Goal: Complete application form

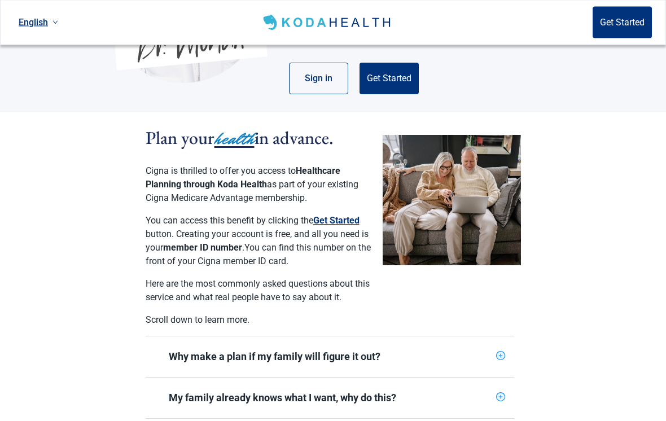
scroll to position [130, 0]
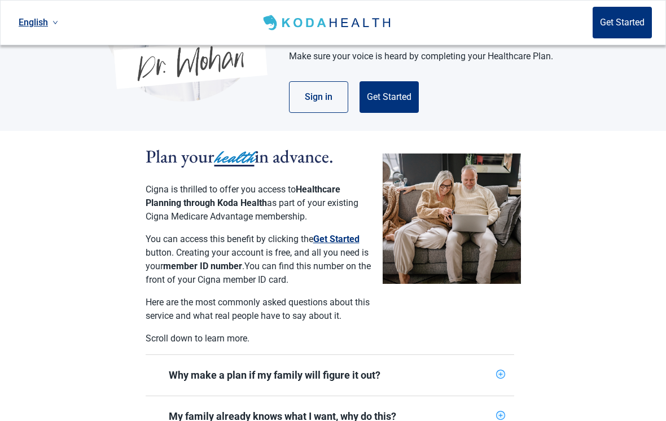
click at [349, 233] on button "Get Started" at bounding box center [336, 240] width 46 height 14
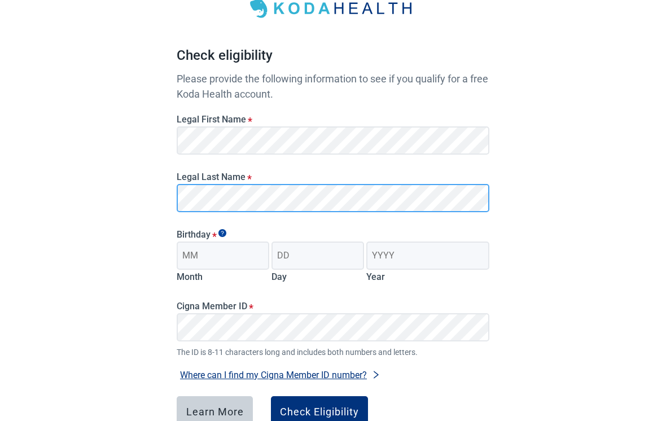
scroll to position [73, 0]
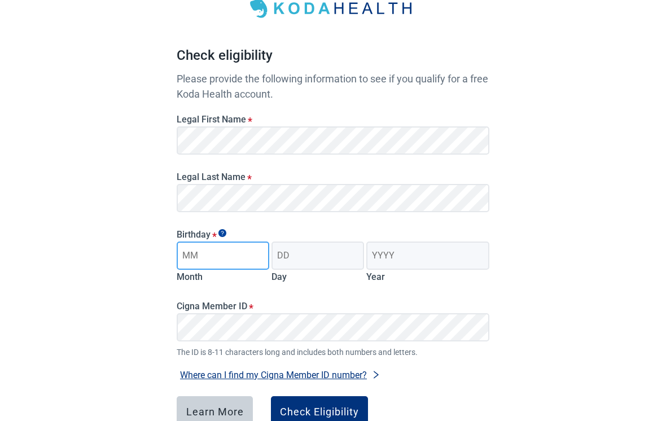
click at [199, 256] on input "Month" at bounding box center [223, 256] width 93 height 28
type input "09"
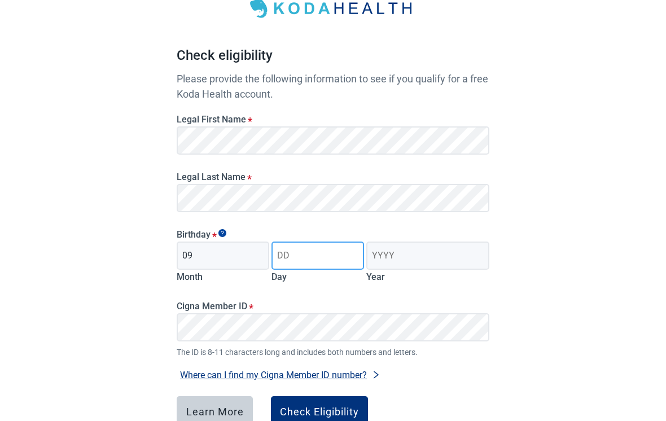
type input "19"
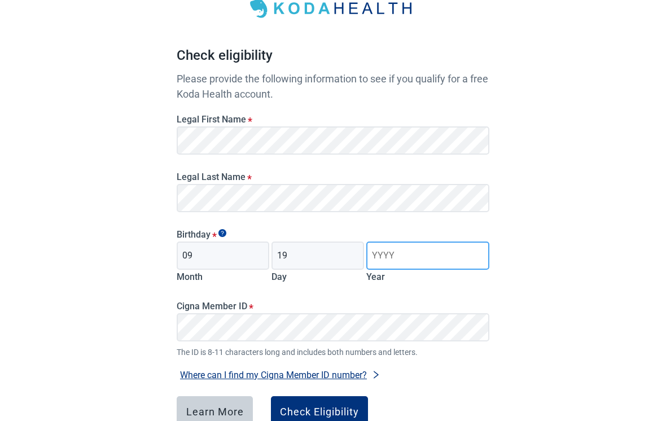
type input "1952"
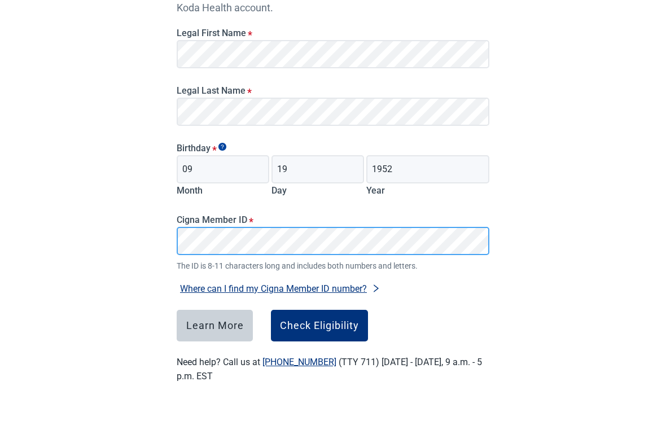
scroll to position [147, 0]
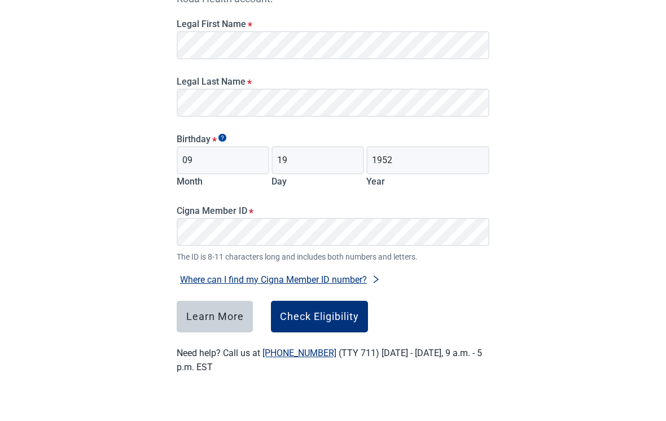
click at [539, 304] on div "Have Questions about Healthcare Planning? Learn More Here English Sign in Check…" at bounding box center [333, 138] width 666 height 570
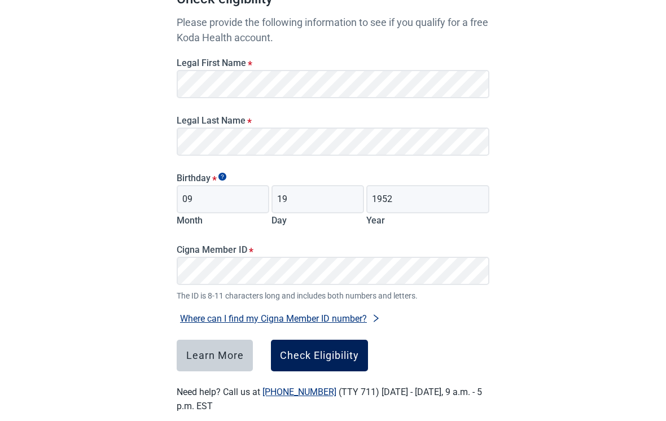
click at [339, 356] on div "Check Eligibility" at bounding box center [319, 355] width 79 height 11
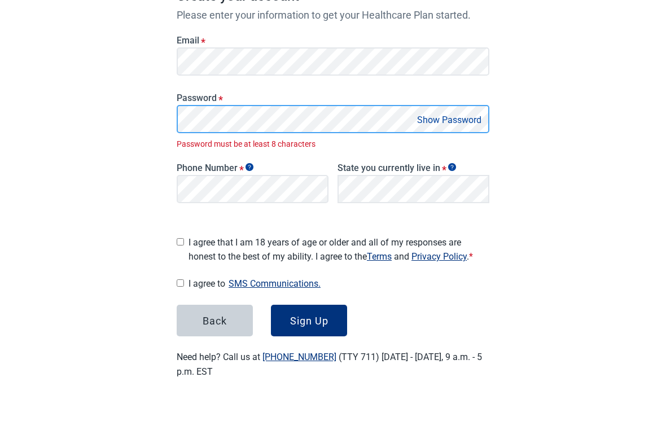
scroll to position [155, 0]
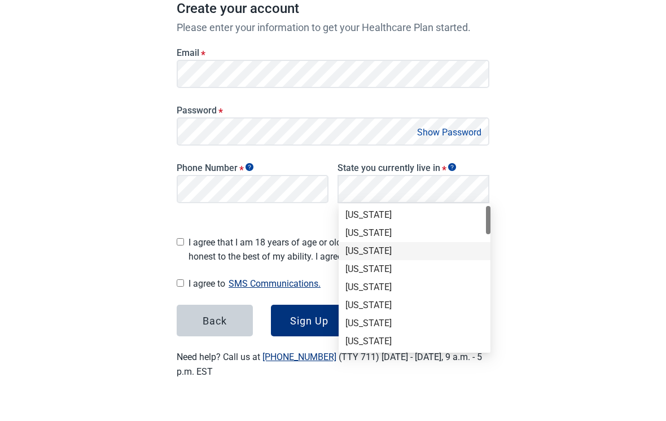
click at [379, 266] on div "[US_STATE]" at bounding box center [414, 272] width 138 height 12
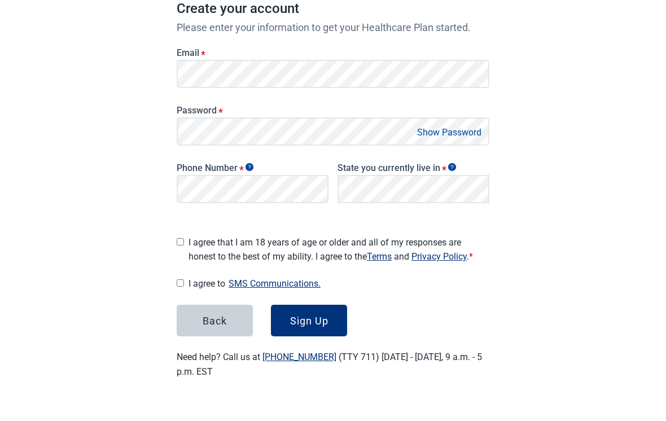
click at [184, 260] on input "I agree that I am 18 years of age or older and all of my responses are honest t…" at bounding box center [180, 263] width 7 height 7
checkbox input "true"
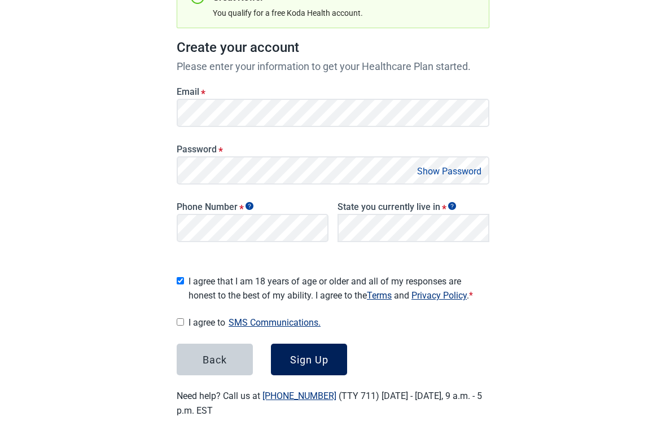
click at [319, 355] on div "Sign Up" at bounding box center [309, 359] width 38 height 11
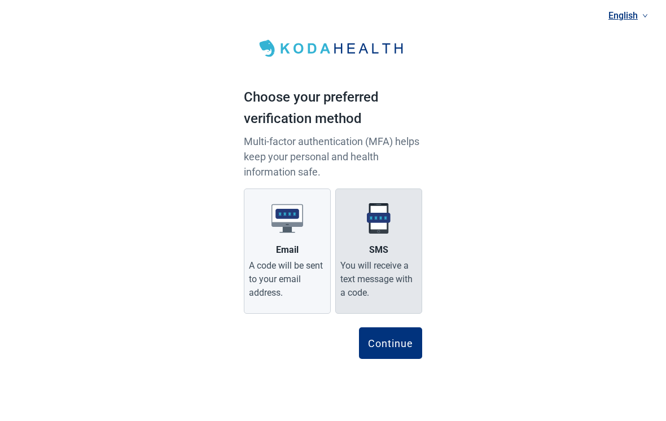
click at [395, 281] on div "You will receive a text message with a code." at bounding box center [378, 279] width 77 height 41
click at [0, 0] on input "SMS You will receive a text message with a code." at bounding box center [0, 0] width 0 height 0
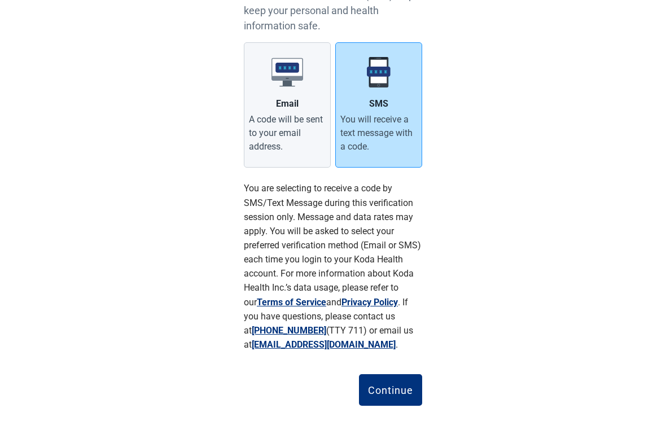
scroll to position [148, 0]
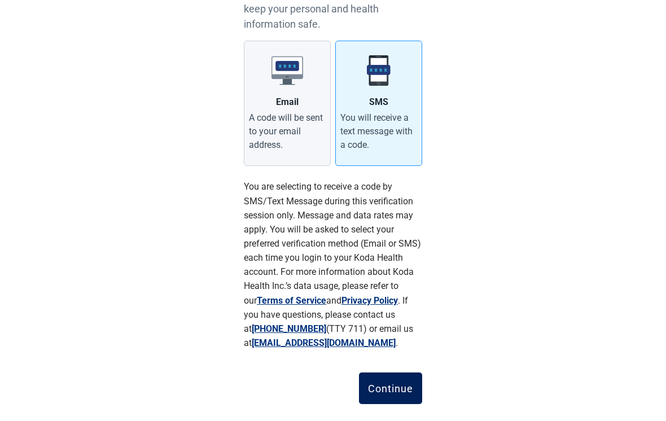
click at [398, 391] on div "Continue" at bounding box center [390, 388] width 45 height 11
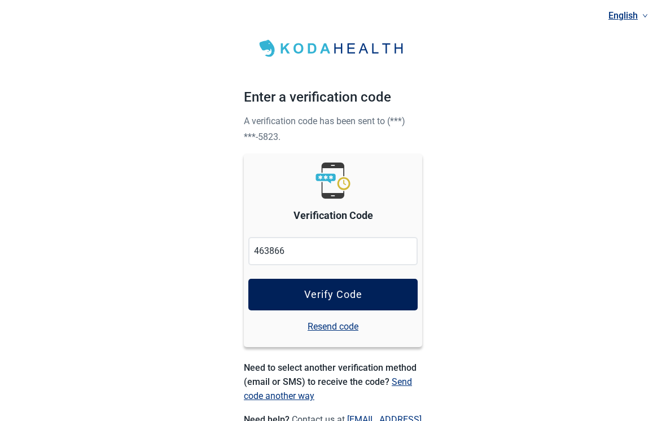
type input "463866"
click at [382, 293] on button "Verify Code" at bounding box center [332, 295] width 169 height 32
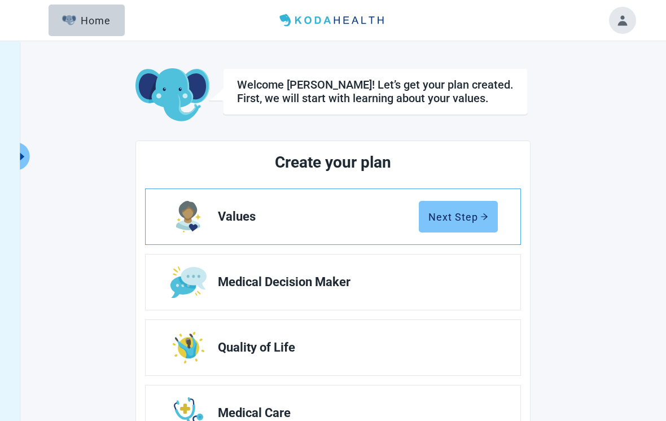
click at [465, 220] on div "Next Step" at bounding box center [458, 216] width 60 height 11
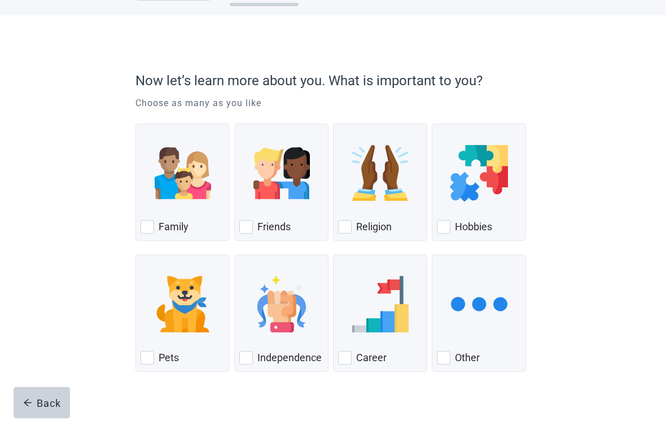
scroll to position [47, 0]
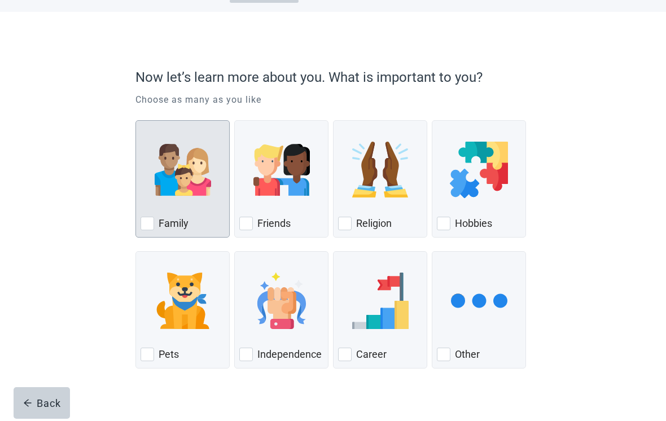
click at [148, 231] on div "Family" at bounding box center [183, 223] width 84 height 18
click at [136, 121] on input "Family" at bounding box center [135, 120] width 1 height 1
checkbox input "true"
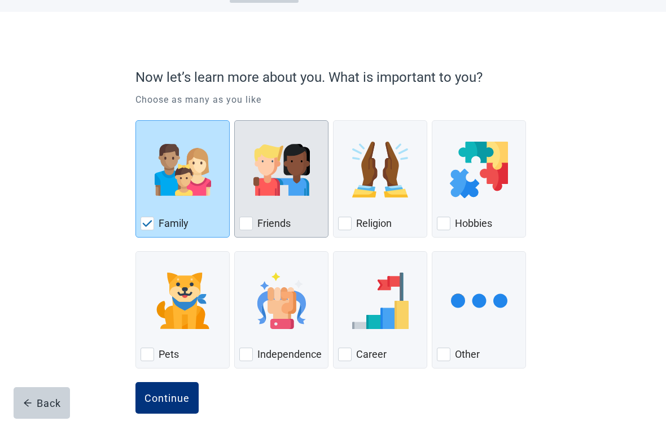
click at [248, 230] on div "Friends" at bounding box center [281, 223] width 84 height 18
click at [235, 121] on input "Friends" at bounding box center [234, 120] width 1 height 1
checkbox input "true"
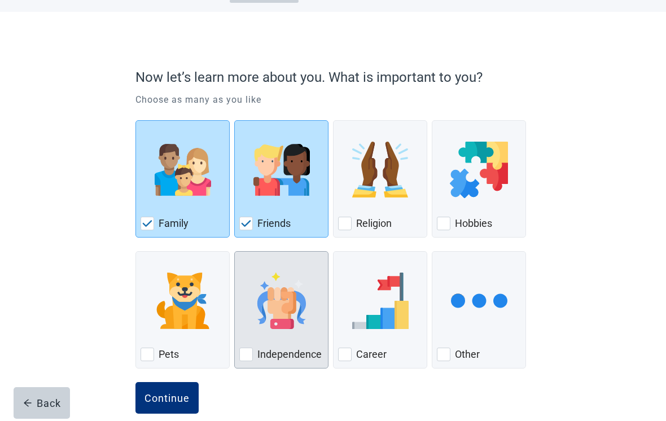
click at [255, 357] on div "Independence" at bounding box center [281, 354] width 84 height 18
click at [235, 252] on input "Independence" at bounding box center [234, 251] width 1 height 1
checkbox input "true"
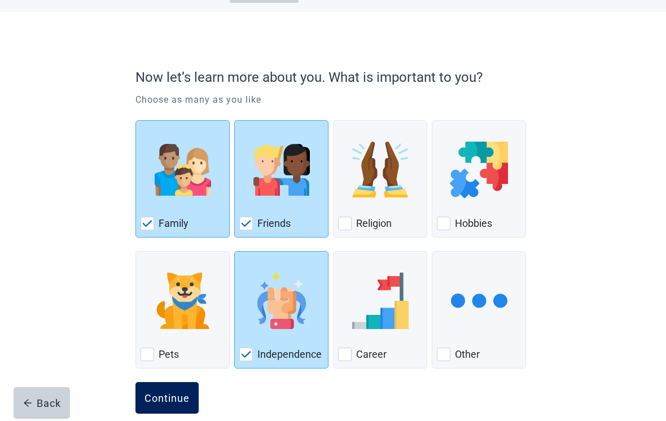
click at [176, 397] on div "Continue" at bounding box center [166, 397] width 45 height 11
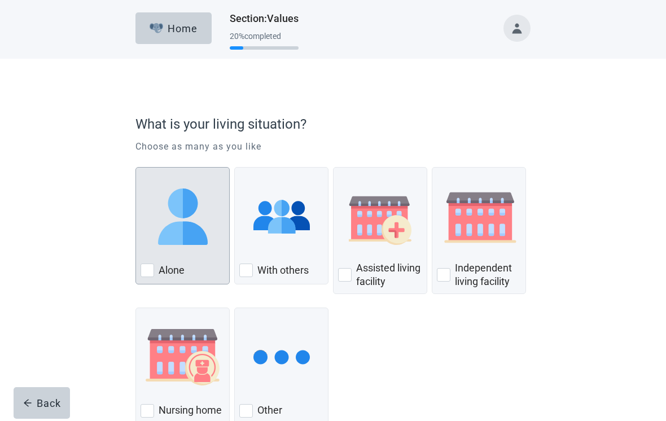
click at [152, 278] on div "Alone" at bounding box center [183, 270] width 84 height 18
click at [136, 168] on input "Alone" at bounding box center [135, 167] width 1 height 1
checkbox input "true"
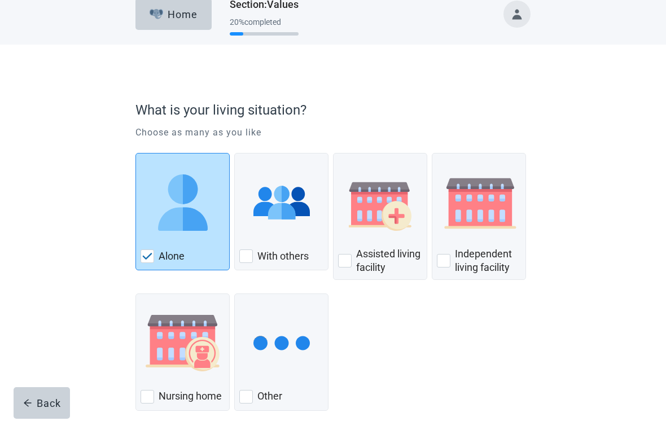
scroll to position [56, 0]
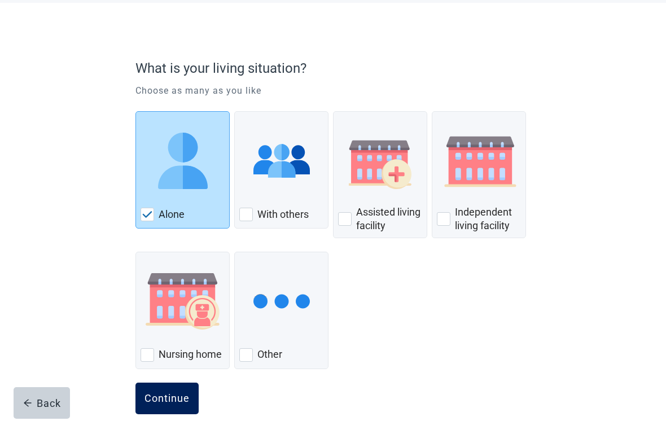
click at [173, 397] on div "Continue" at bounding box center [166, 398] width 45 height 11
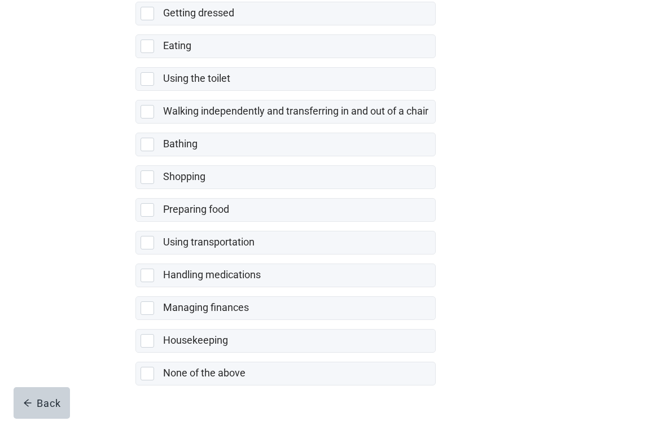
scroll to position [186, 0]
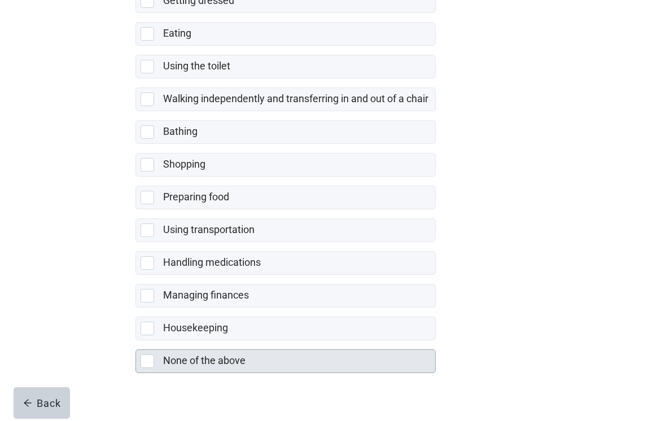
click at [151, 362] on div "None of the above, checkbox, not selected" at bounding box center [148, 361] width 14 height 14
click at [136, 341] on input "None of the above" at bounding box center [135, 340] width 1 height 1
checkbox input "true"
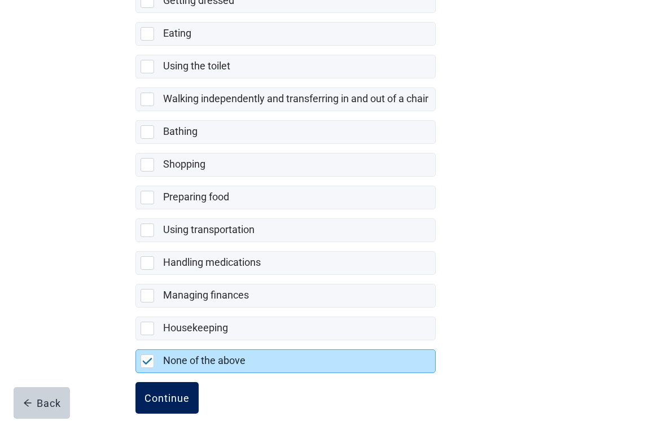
click at [183, 404] on div "Continue" at bounding box center [166, 397] width 45 height 11
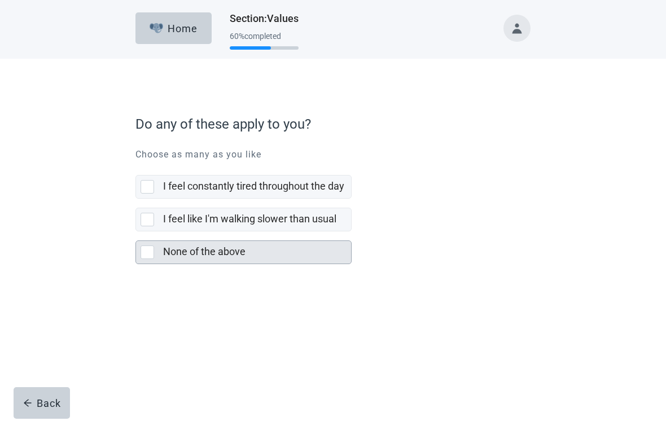
click at [156, 260] on div "None of the above" at bounding box center [243, 252] width 215 height 23
click at [136, 232] on input "None of the above" at bounding box center [135, 231] width 1 height 1
checkbox input "true"
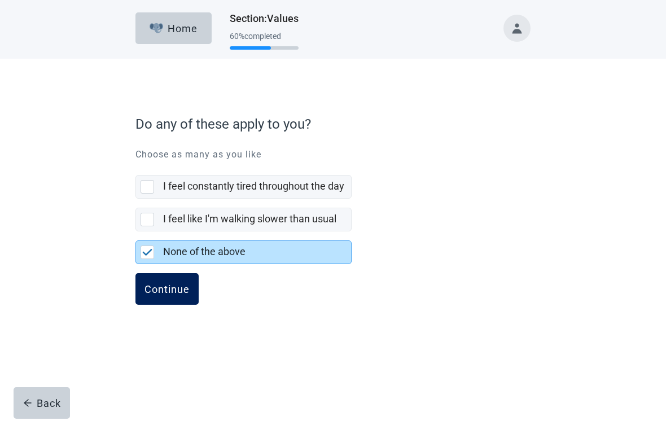
click at [182, 292] on div "Continue" at bounding box center [166, 288] width 45 height 11
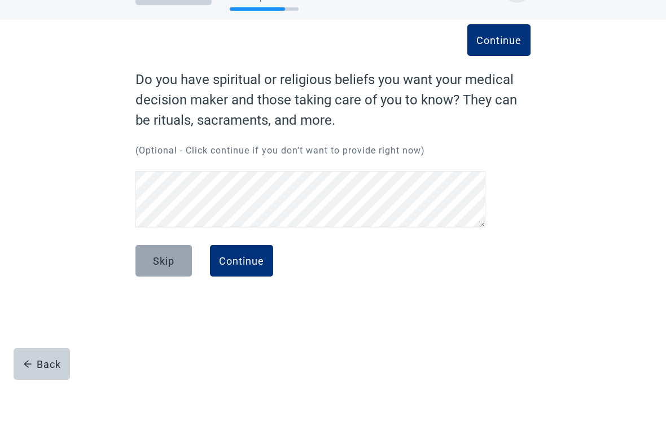
click at [154, 294] on div "Skip" at bounding box center [163, 299] width 21 height 11
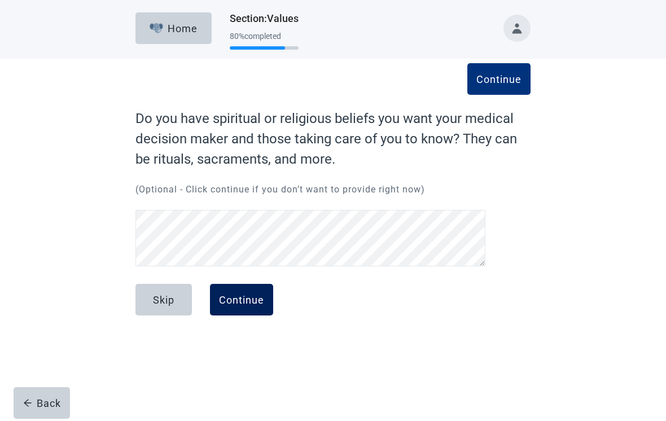
click at [255, 291] on button "Continue" at bounding box center [241, 300] width 63 height 32
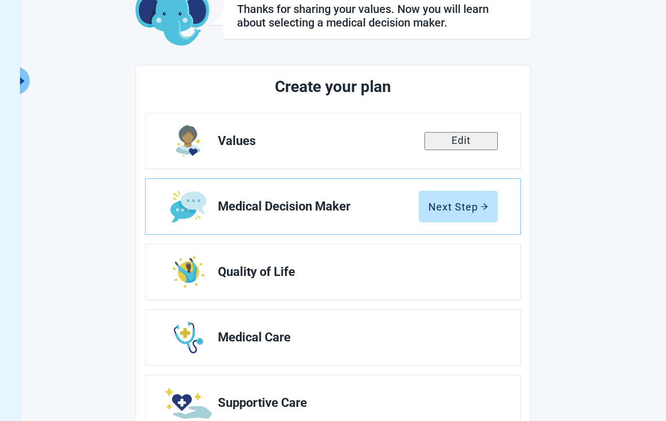
scroll to position [78, 0]
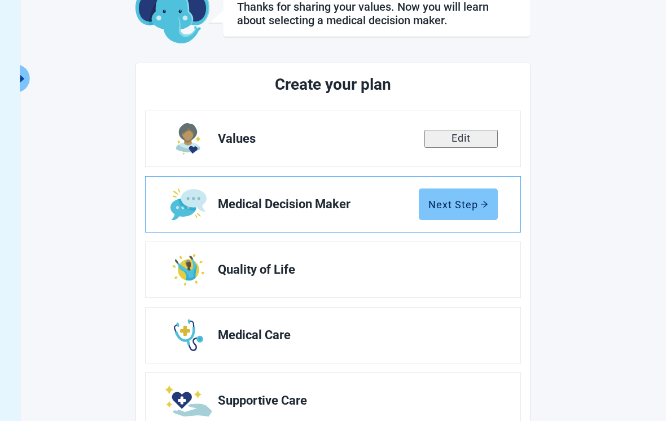
click at [471, 208] on div "Next Step" at bounding box center [458, 204] width 60 height 11
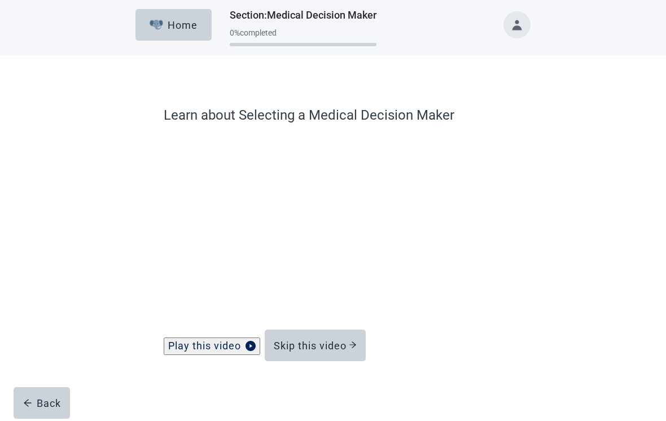
scroll to position [14, 0]
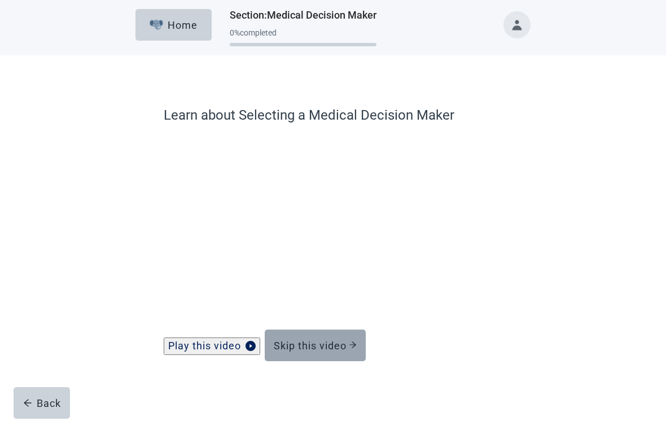
click at [347, 348] on div "Skip this video" at bounding box center [315, 345] width 83 height 11
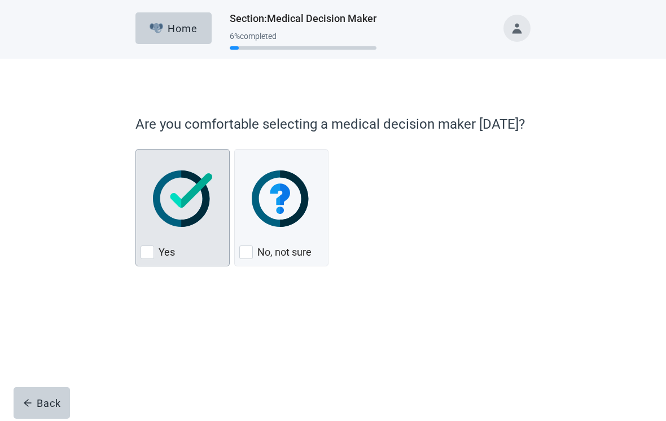
click at [148, 256] on div "Yes, checkbox, not checked" at bounding box center [148, 253] width 14 height 14
click at [136, 150] on input "Yes" at bounding box center [135, 149] width 1 height 1
checkbox input "true"
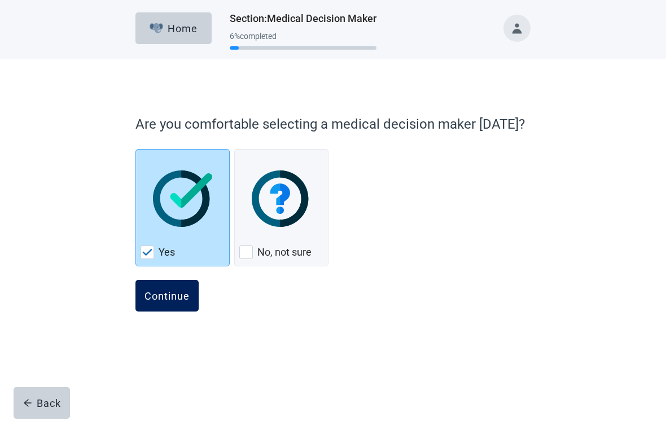
click at [180, 296] on div "Continue" at bounding box center [166, 295] width 45 height 11
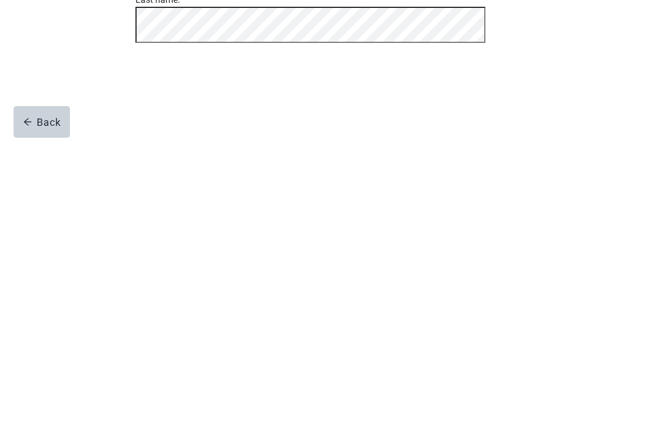
scroll to position [21, 0]
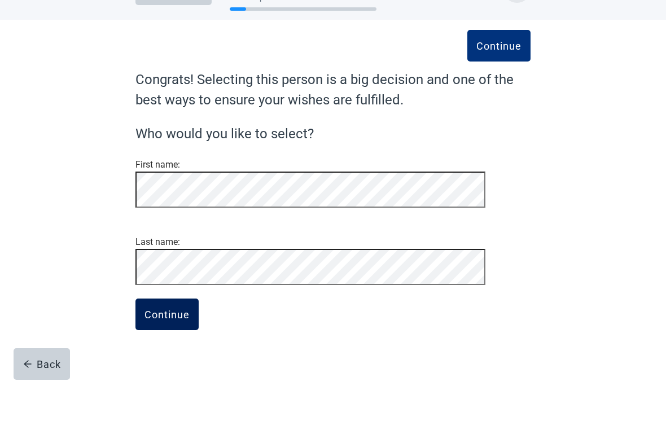
click at [186, 348] on div "Continue" at bounding box center [166, 353] width 45 height 11
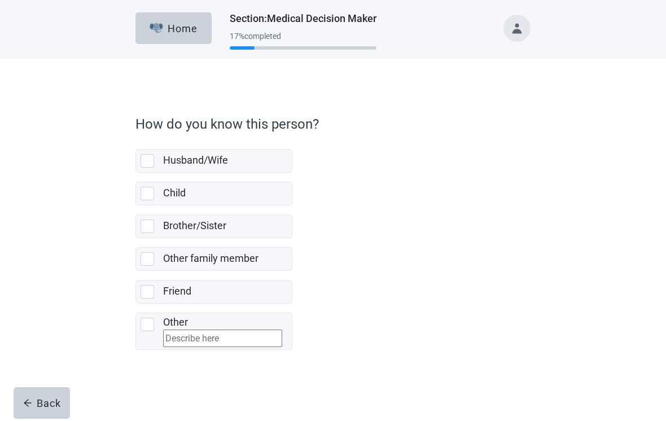
scroll to position [7, 0]
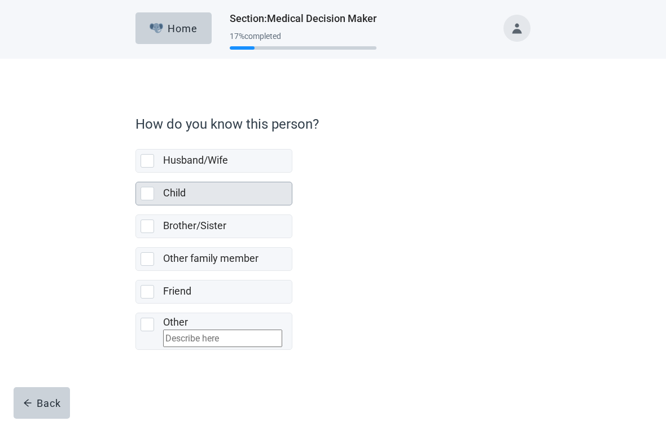
click at [154, 189] on div "Child, checkbox, not selected" at bounding box center [150, 194] width 18 height 14
click at [136, 173] on input "Child" at bounding box center [135, 173] width 1 height 1
checkbox input "true"
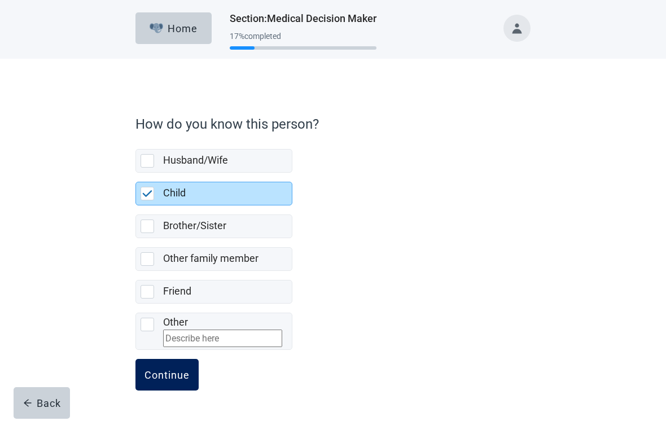
click at [180, 379] on div "Continue" at bounding box center [166, 374] width 45 height 11
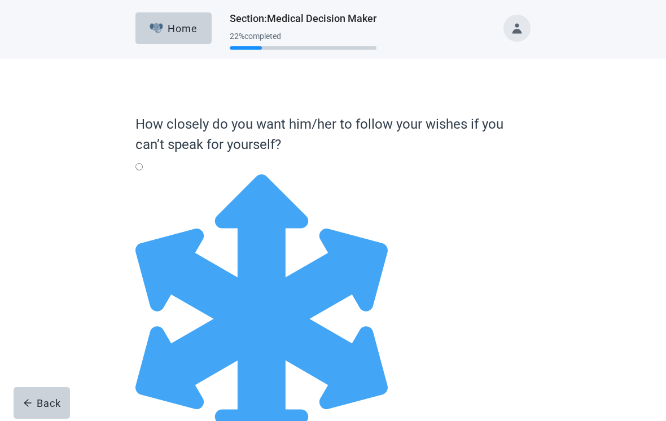
click at [152, 174] on div "Full Flexibility - it's okay to change my medical decisions if my doctors think…" at bounding box center [332, 174] width 395 height 0
click at [143, 170] on input "Full Flexibility - it's okay to change my medical decisions if my doctors think…" at bounding box center [138, 166] width 7 height 7
radio input "true"
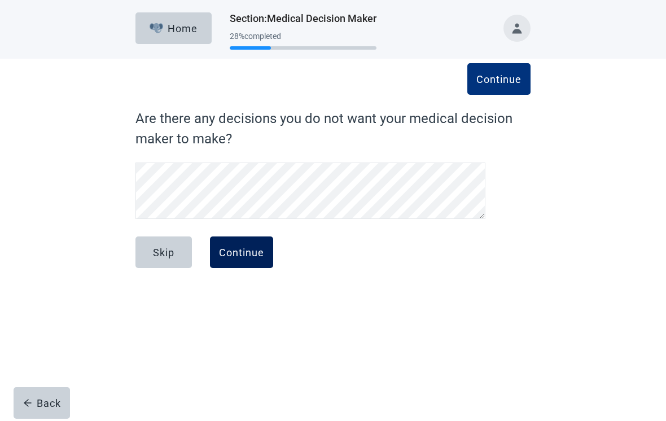
click at [257, 261] on button "Continue" at bounding box center [241, 252] width 63 height 32
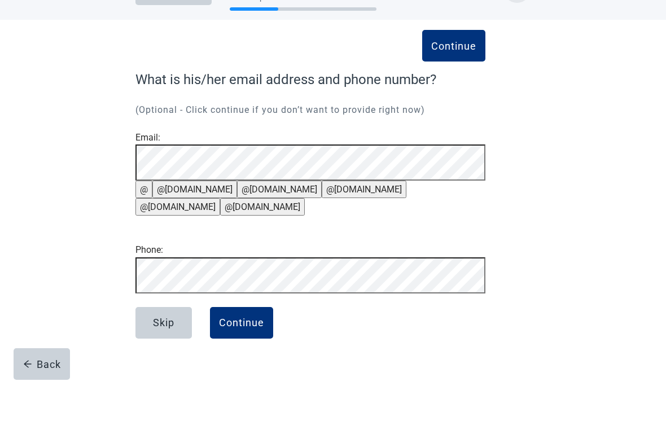
scroll to position [56, 0]
click at [178, 346] on button "Skip" at bounding box center [163, 362] width 56 height 32
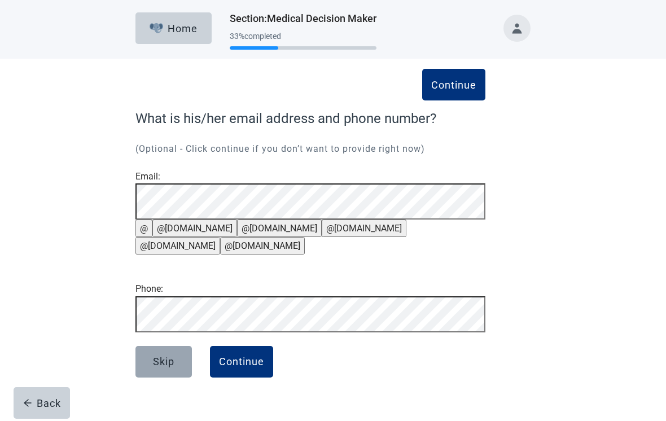
click at [176, 378] on button "Skip" at bounding box center [163, 362] width 56 height 32
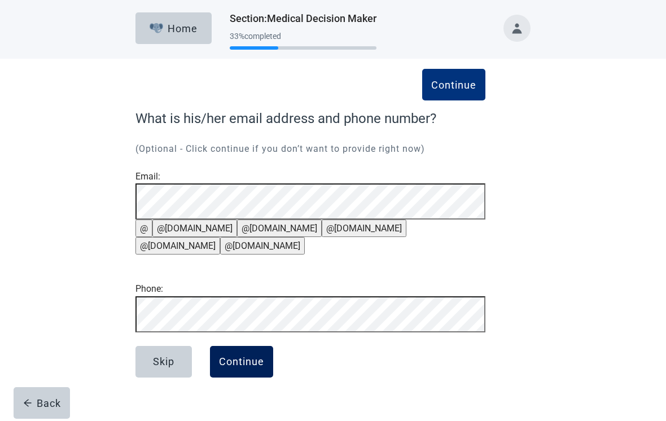
click at [259, 367] on div "Continue" at bounding box center [241, 361] width 45 height 11
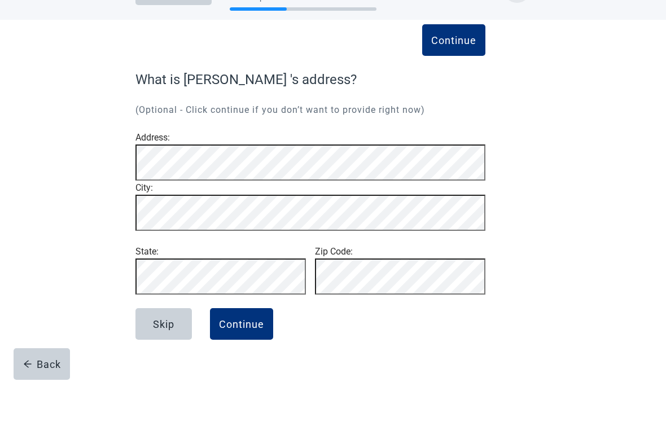
scroll to position [18, 0]
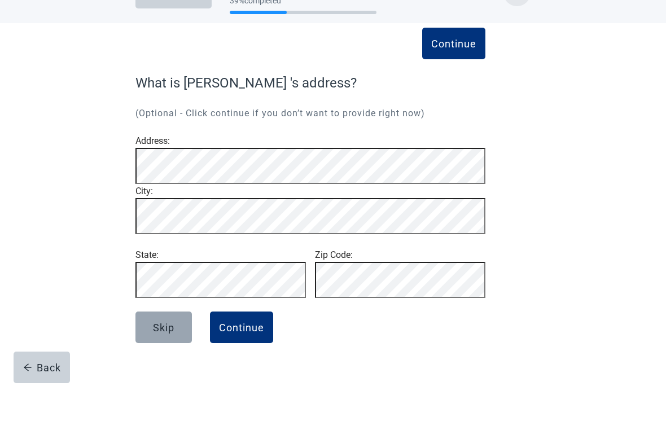
click at [180, 347] on button "Skip" at bounding box center [163, 363] width 56 height 32
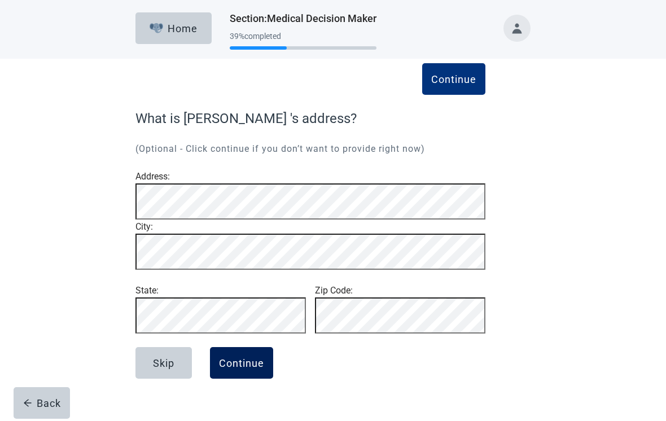
click at [260, 369] on div "Continue" at bounding box center [241, 362] width 45 height 11
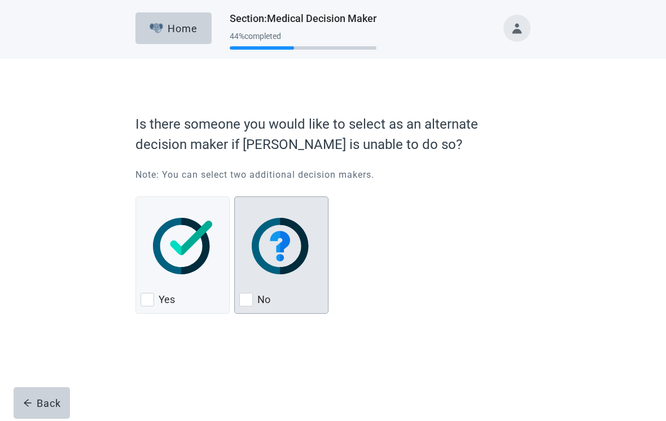
click at [249, 301] on div "No, checkbox, not checked" at bounding box center [246, 300] width 14 height 14
click at [235, 197] on input "No" at bounding box center [234, 196] width 1 height 1
checkbox input "true"
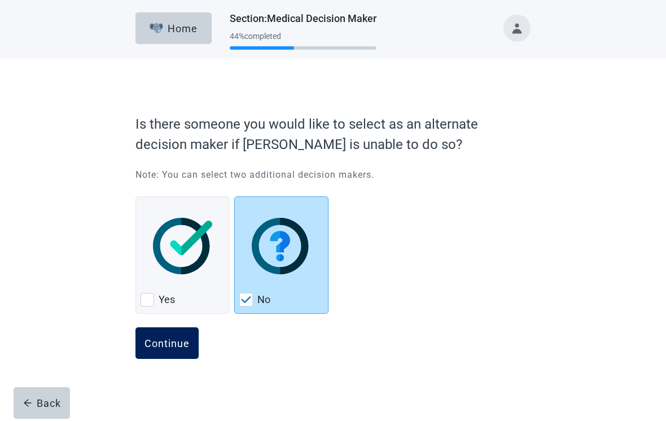
click at [192, 340] on button "Continue" at bounding box center [166, 343] width 63 height 32
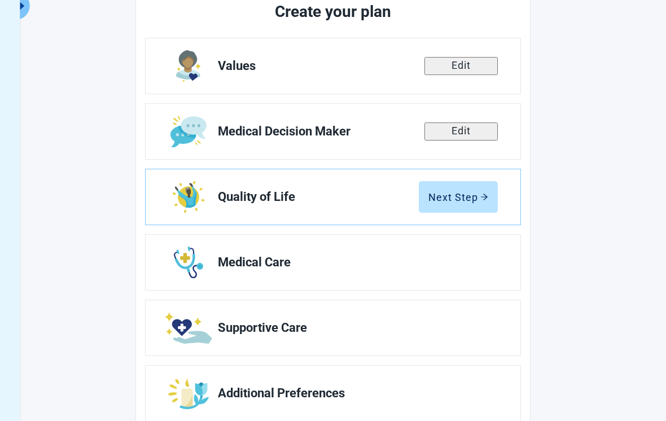
scroll to position [161, 0]
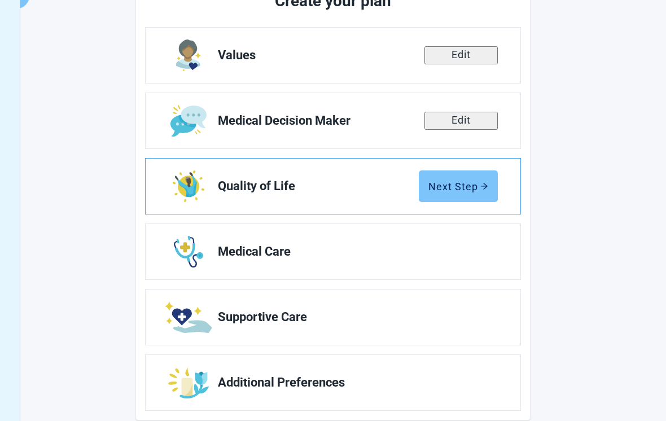
click at [466, 191] on div "Next Step" at bounding box center [458, 186] width 60 height 11
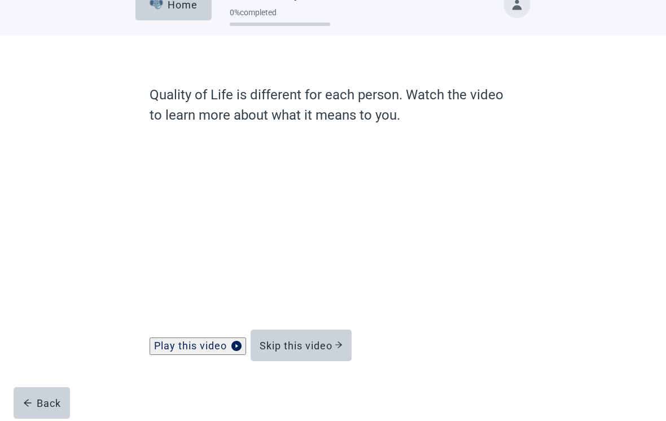
scroll to position [17, 0]
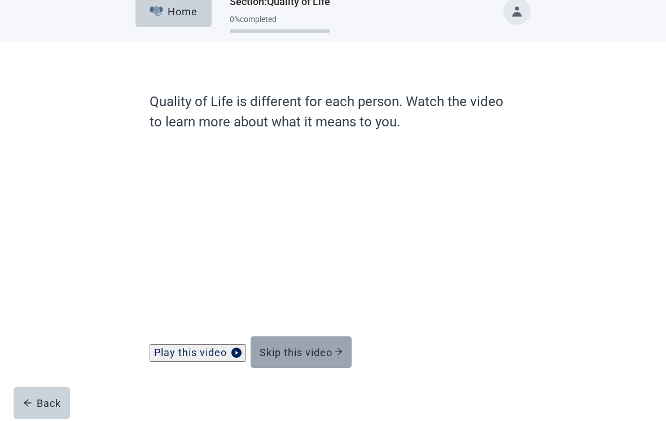
click at [323, 358] on div "Skip this video" at bounding box center [301, 352] width 83 height 11
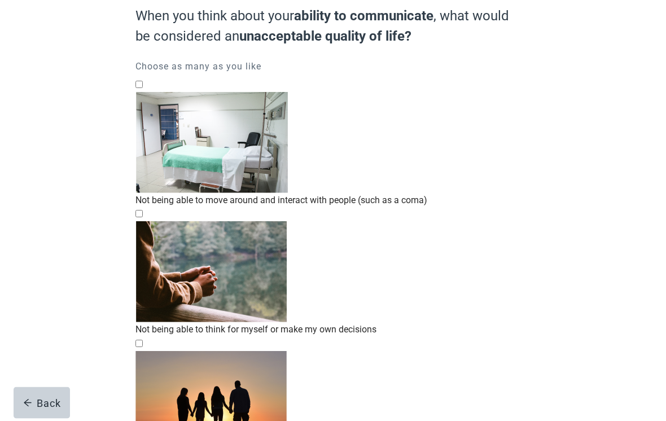
scroll to position [121, 0]
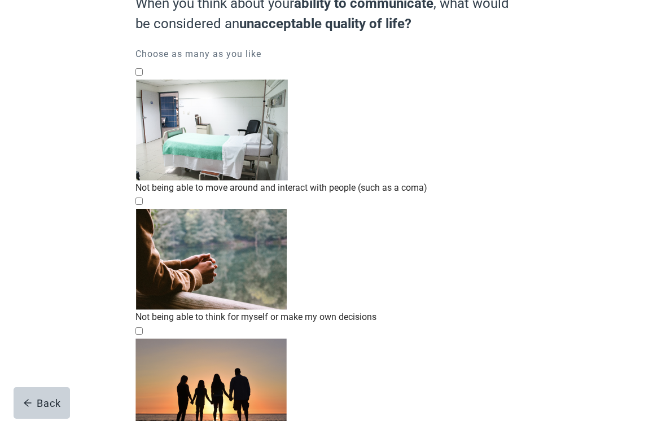
click at [146, 209] on div "Not being able to think for myself or make my own decisions, checkbox, not chec…" at bounding box center [332, 259] width 395 height 101
click at [143, 198] on input "Not being able to think for myself or make my own decisions" at bounding box center [138, 201] width 7 height 7
checkbox input "true"
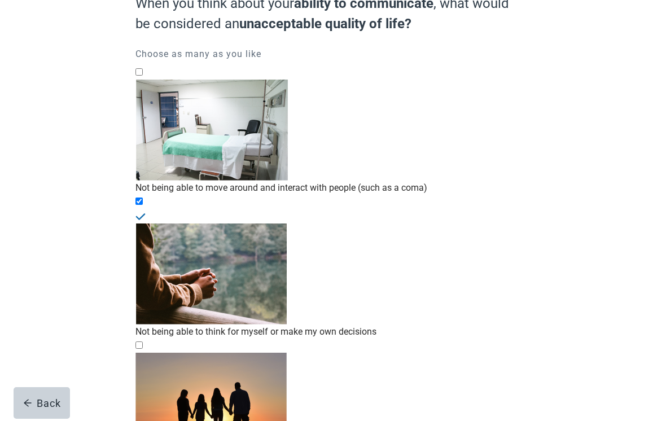
checkbox input "false"
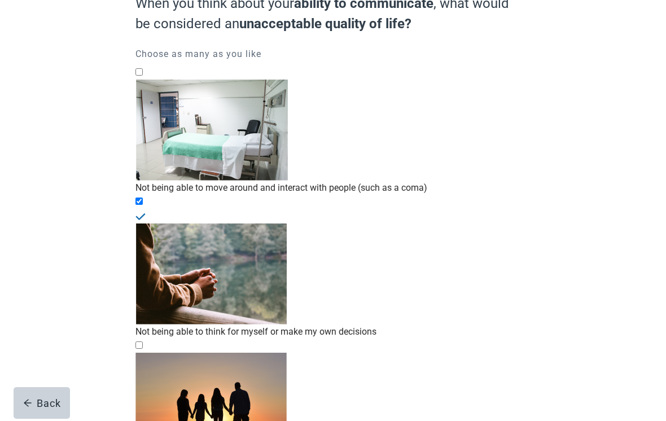
click at [156, 80] on div "Not being able to move around and interact with people (such as a coma), checkb…" at bounding box center [332, 130] width 395 height 101
click at [143, 76] on input "Not being able to move around and interact with people (such as a coma)" at bounding box center [138, 71] width 7 height 7
checkbox input "true"
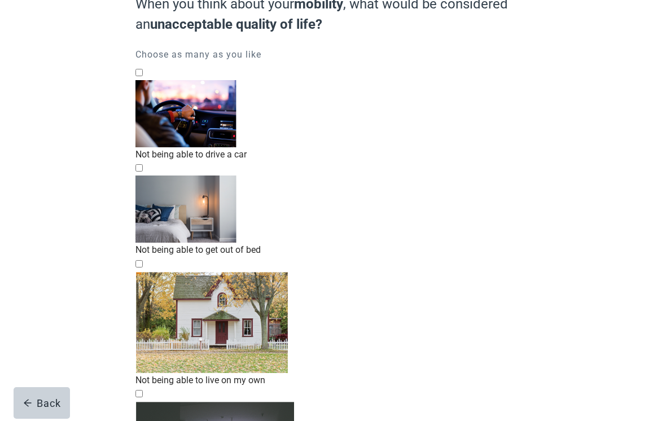
scroll to position [121, 0]
click at [143, 389] on input "Living in a nursing home" at bounding box center [138, 392] width 7 height 7
checkbox input "true"
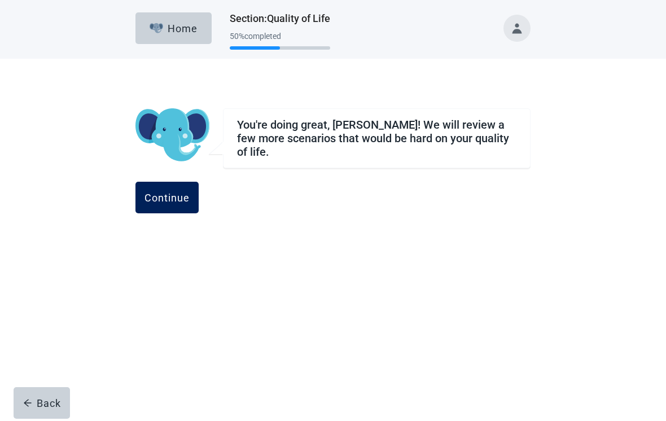
click at [190, 198] on div "Continue" at bounding box center [166, 197] width 45 height 11
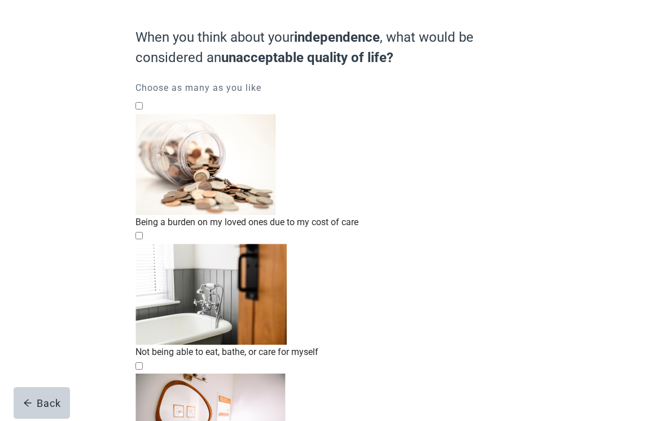
scroll to position [88, 0]
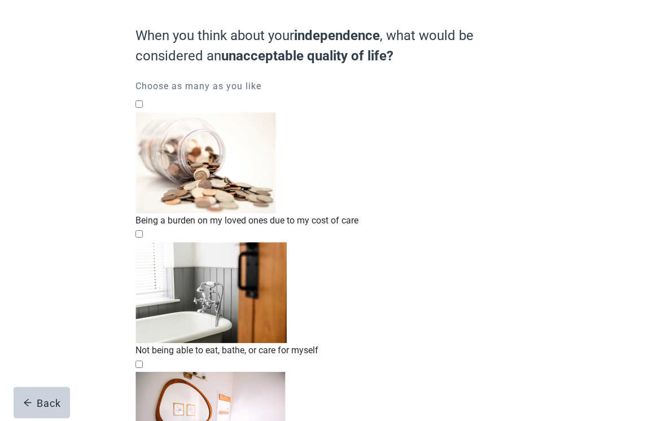
click at [155, 242] on div "Not being able to eat, bathe, or care for myself, checkbox, not checked" at bounding box center [332, 293] width 395 height 102
click at [143, 231] on input "Not being able to eat, bathe, or care for myself" at bounding box center [138, 234] width 7 height 7
checkbox input "true"
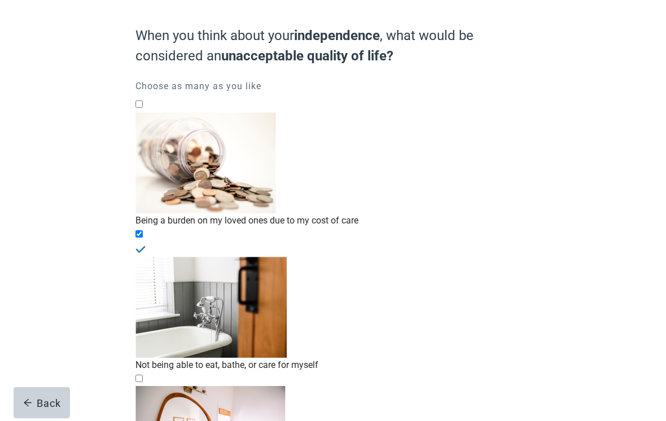
scroll to position [89, 0]
click at [156, 120] on div "Being a burden on my loved ones due to my cost of care, checkbox, not checked" at bounding box center [332, 163] width 395 height 102
click at [143, 108] on input "Being a burden on my loved ones due to my cost of care" at bounding box center [138, 103] width 7 height 7
checkbox input "true"
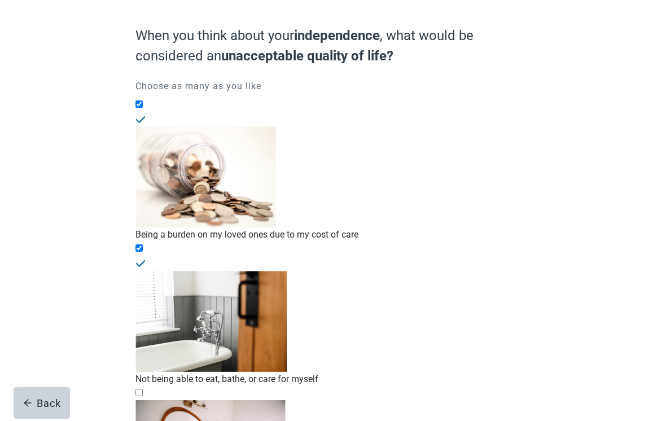
click at [143, 389] on input "Not being able to control when I poop or pee, or having to wear diapers" at bounding box center [138, 392] width 7 height 7
checkbox input "true"
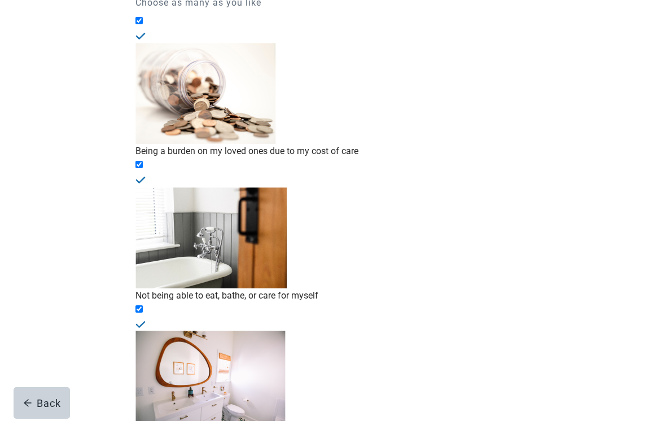
scroll to position [182, 0]
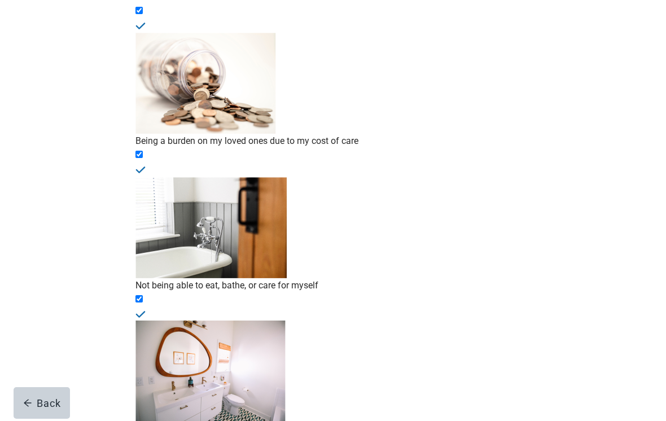
checkbox input "true"
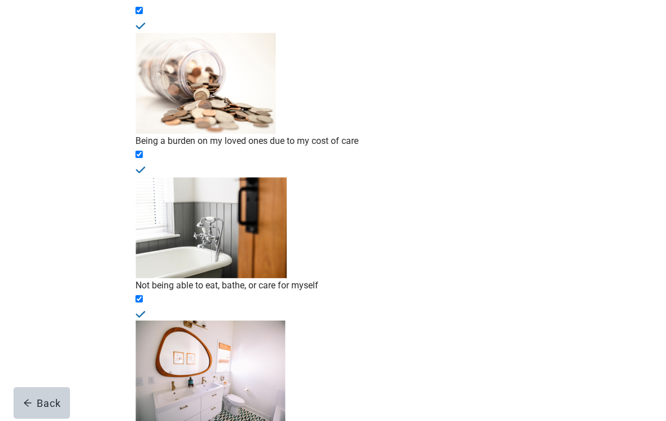
checkbox input "true"
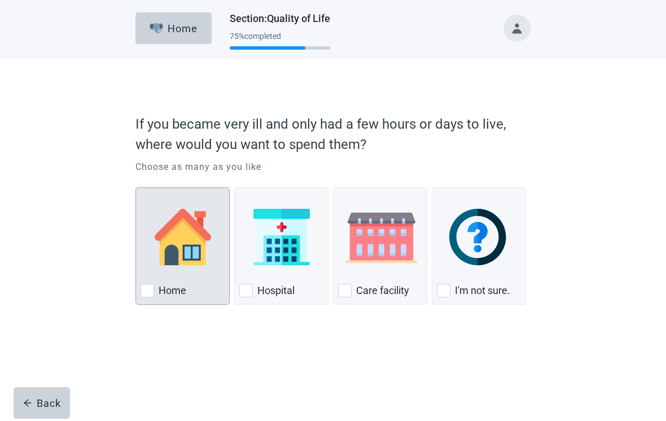
click at [148, 292] on div "Home, checkbox, not checked" at bounding box center [148, 291] width 14 height 14
click at [136, 188] on input "Home" at bounding box center [135, 187] width 1 height 1
checkbox input "true"
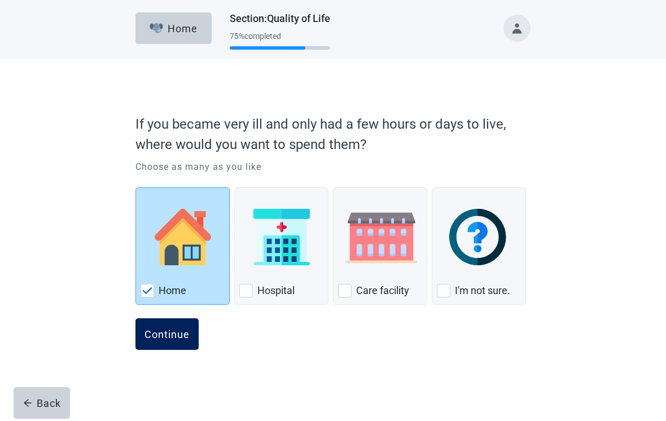
click at [192, 338] on button "Continue" at bounding box center [166, 334] width 63 height 32
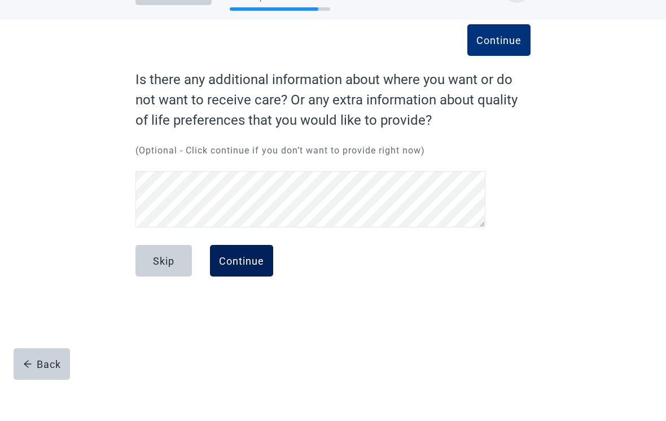
click at [259, 294] on div "Continue" at bounding box center [241, 299] width 45 height 11
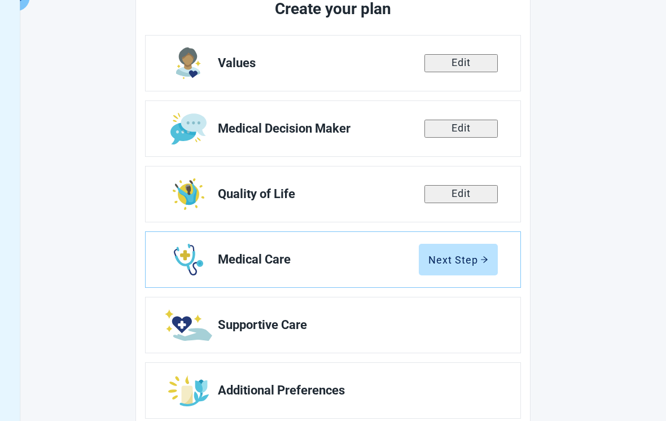
scroll to position [167, 0]
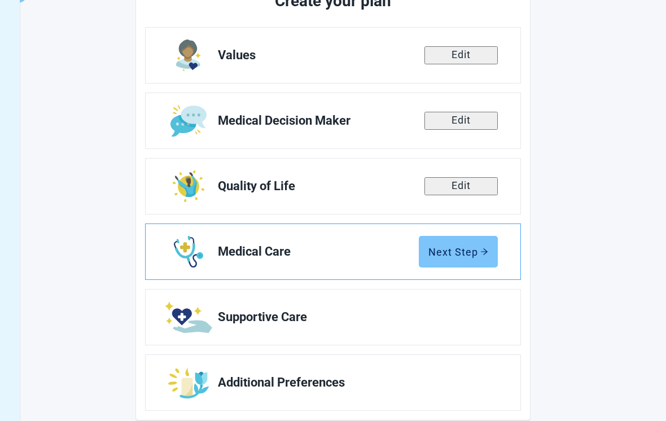
click at [479, 258] on button "Next Step" at bounding box center [458, 252] width 79 height 32
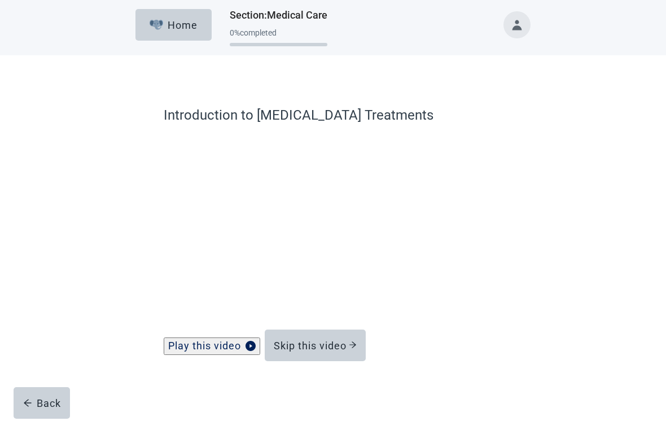
scroll to position [14, 0]
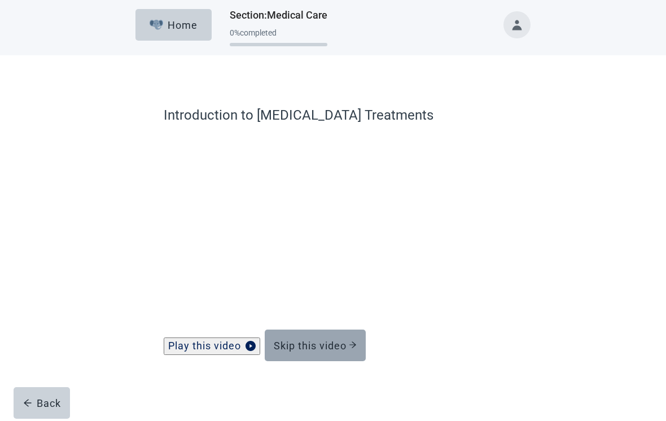
click at [347, 342] on div "Skip this video" at bounding box center [315, 345] width 83 height 11
click at [349, 348] on div "Skip this video" at bounding box center [315, 345] width 83 height 11
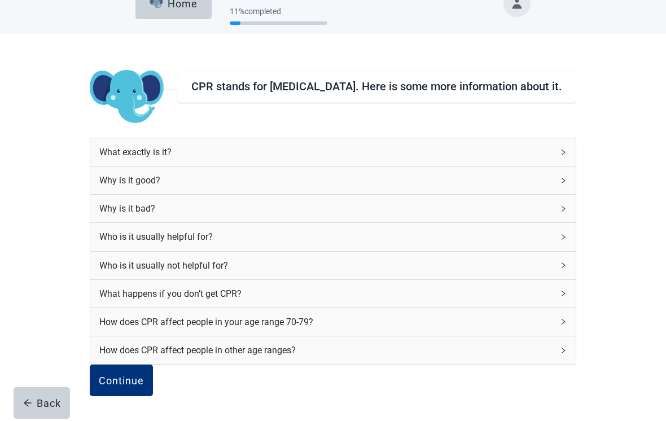
scroll to position [105, 0]
click at [144, 375] on div "Continue" at bounding box center [121, 380] width 45 height 11
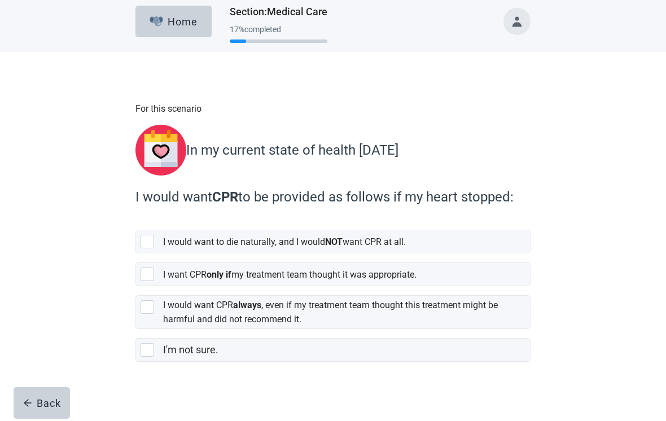
scroll to position [7, 0]
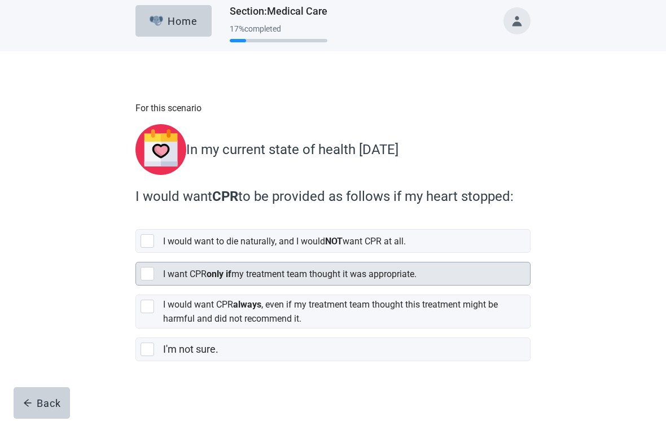
click at [152, 274] on div "[object Object], checkbox, not selected" at bounding box center [148, 274] width 14 height 14
click at [136, 253] on input "I want CPR only if my treatment team thought it was appropriate." at bounding box center [135, 253] width 1 height 1
checkbox input "true"
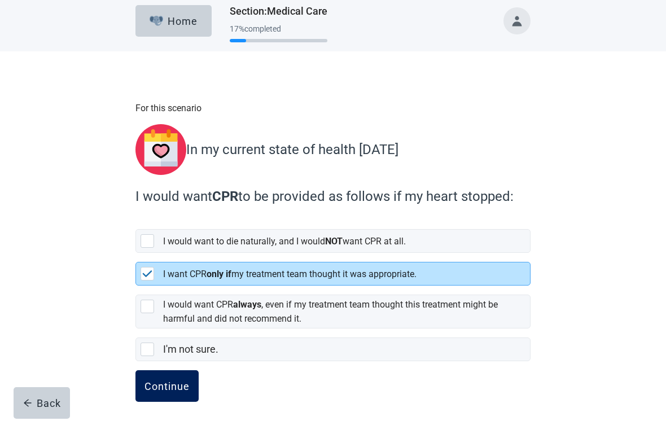
click at [184, 380] on div "Continue" at bounding box center [166, 385] width 45 height 11
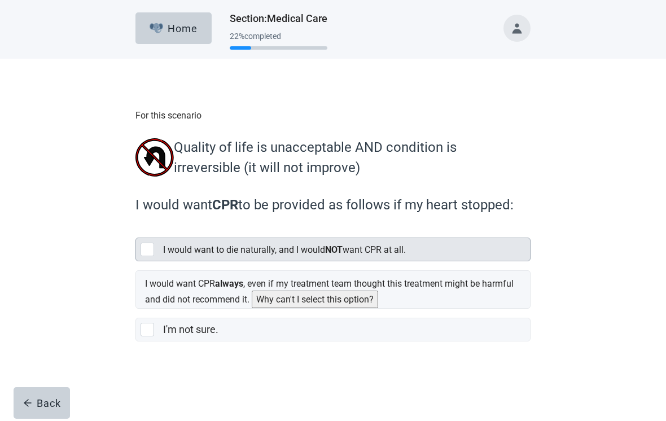
click at [159, 256] on div "I would want to die naturally, and I would NOT want CPR at all." at bounding box center [333, 249] width 394 height 23
click at [136, 229] on input "I would want to die naturally, and I would NOT want CPR at all." at bounding box center [135, 229] width 1 height 1
checkbox input "true"
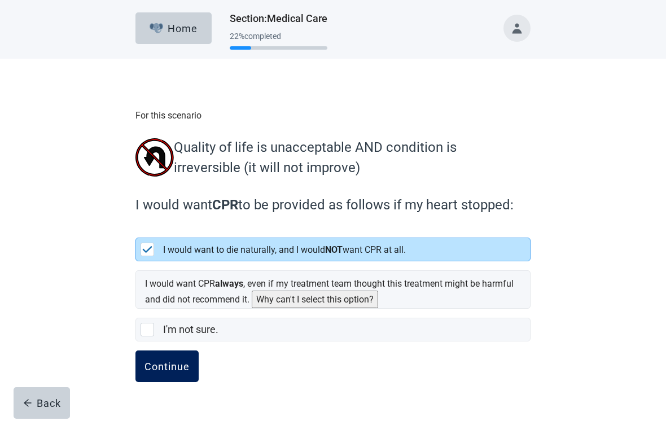
click at [181, 368] on div "Continue" at bounding box center [166, 366] width 45 height 11
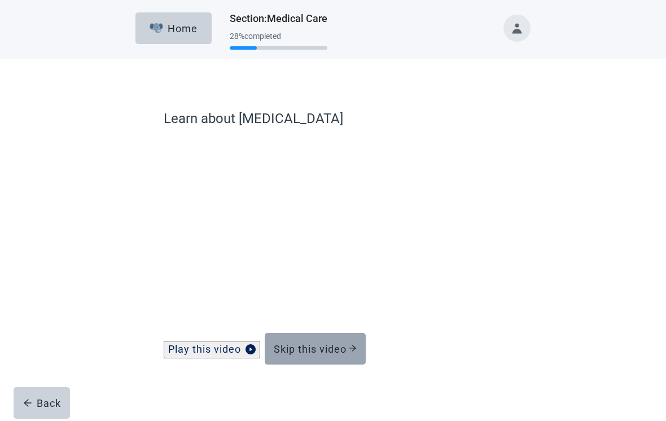
click at [332, 365] on button "Skip this video" at bounding box center [315, 349] width 101 height 32
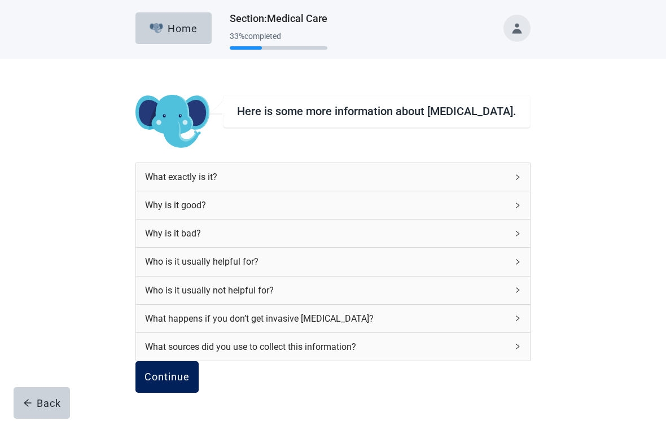
click at [190, 383] on div "Continue" at bounding box center [166, 376] width 45 height 11
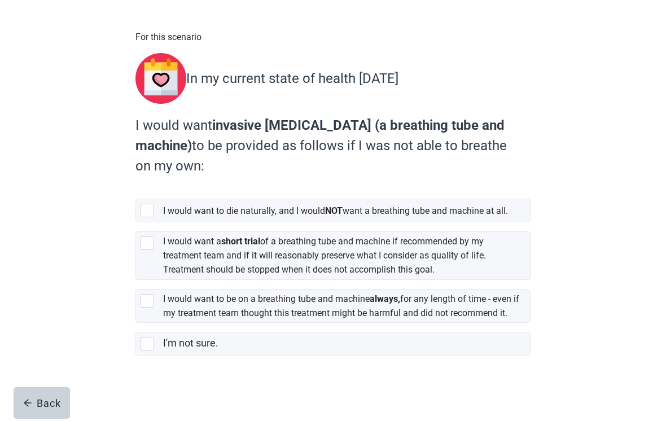
scroll to position [79, 0]
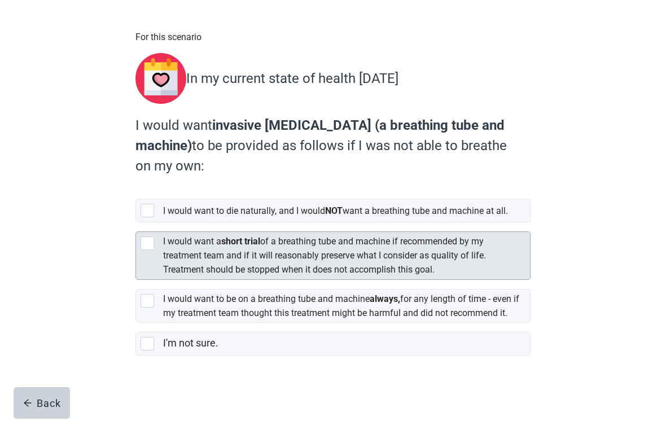
click at [159, 251] on div "I would want a short trial of a breathing tube and machine if recommended by my…" at bounding box center [333, 255] width 394 height 47
click at [136, 223] on input "I would want a short trial of a breathing tube and machine if recommended by my…" at bounding box center [135, 222] width 1 height 1
checkbox input "true"
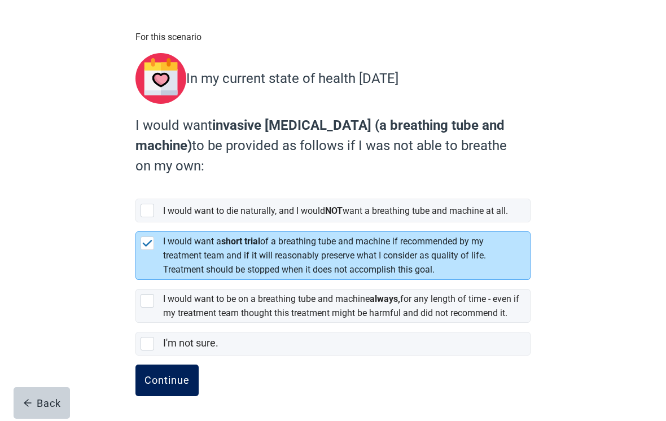
click at [178, 386] on div "Continue" at bounding box center [166, 380] width 45 height 11
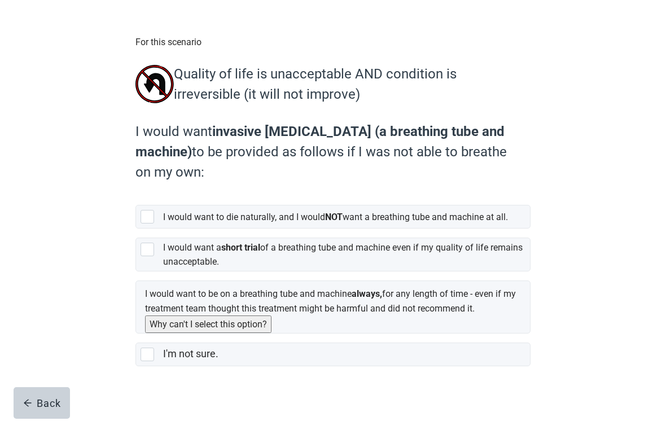
scroll to position [76, 0]
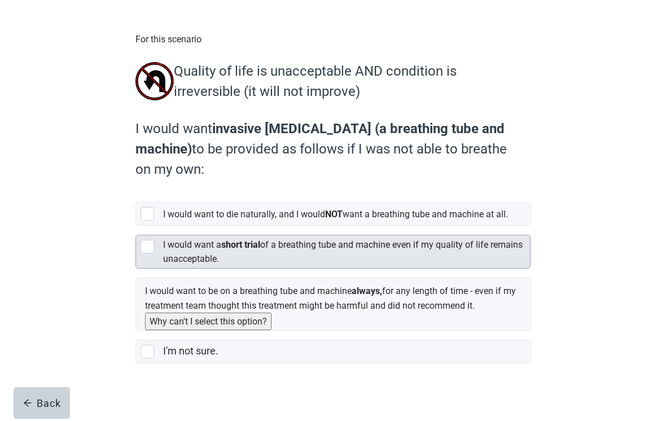
click at [153, 268] on div "I would want a short trial of a breathing tube and machine even if my quality o…" at bounding box center [333, 251] width 394 height 33
click at [136, 226] on input "I would want a short trial of a breathing tube and machine even if my quality o…" at bounding box center [135, 226] width 1 height 1
checkbox input "true"
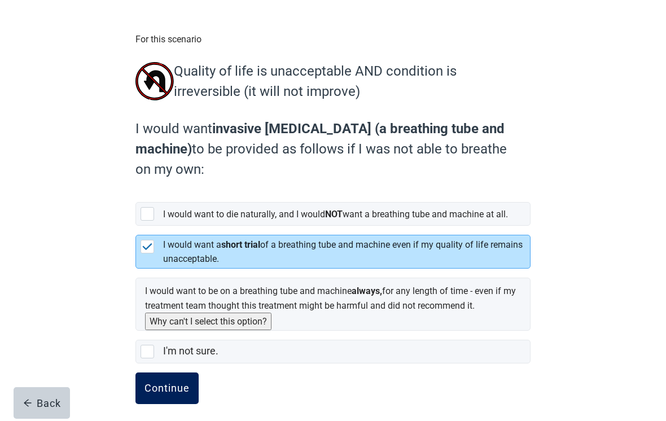
click at [181, 394] on div "Continue" at bounding box center [166, 388] width 45 height 11
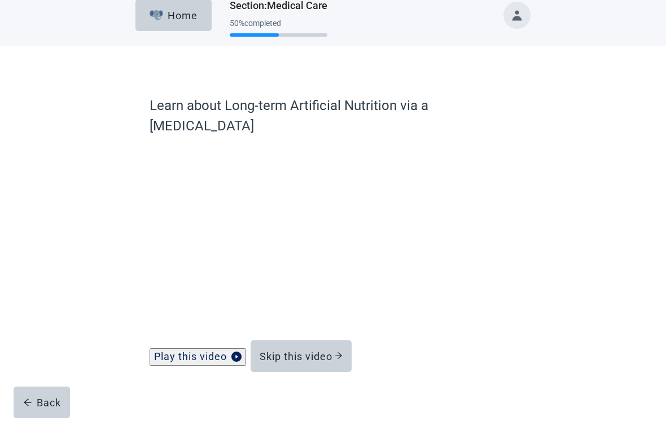
scroll to position [14, 0]
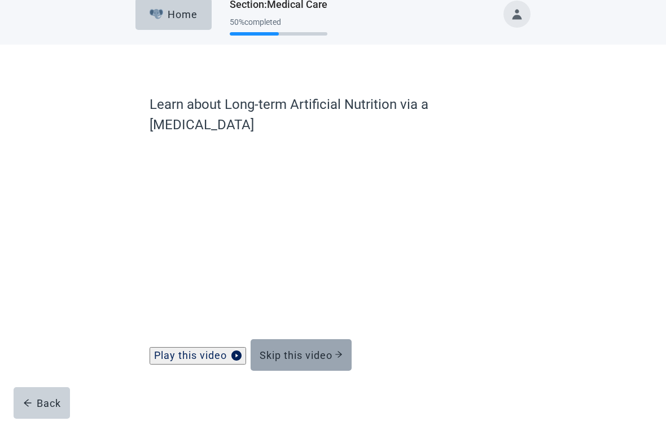
click at [339, 349] on div "Skip this video" at bounding box center [301, 354] width 83 height 11
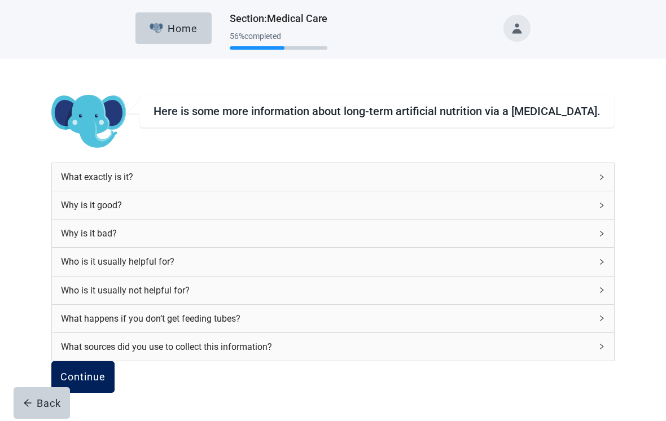
click at [106, 378] on div "Continue" at bounding box center [82, 376] width 45 height 11
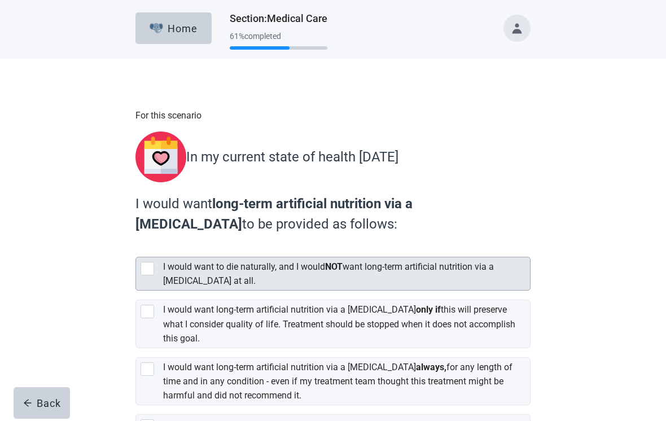
click at [154, 269] on div "[object Object], checkbox, not selected" at bounding box center [148, 269] width 14 height 14
click at [136, 248] on input "I would want to die naturally, and I would NOT want long-term artificial nutrit…" at bounding box center [135, 248] width 1 height 1
checkbox input "true"
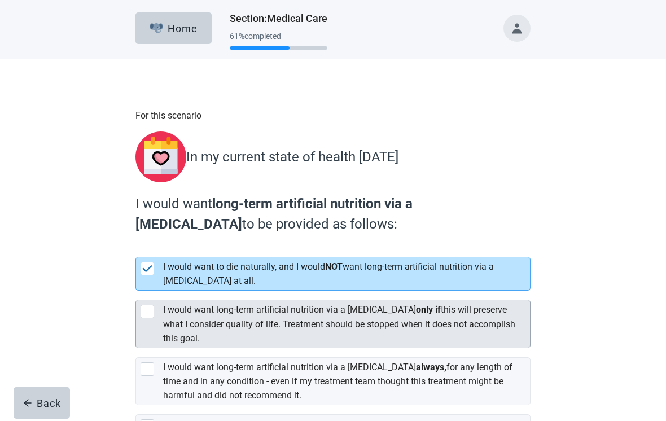
click at [154, 310] on div "[object Object], checkbox, not selected" at bounding box center [150, 312] width 18 height 14
click at [136, 291] on input "I would want long-term artificial nutrition via a [MEDICAL_DATA] only if this w…" at bounding box center [135, 291] width 1 height 1
checkbox input "true"
checkbox input "false"
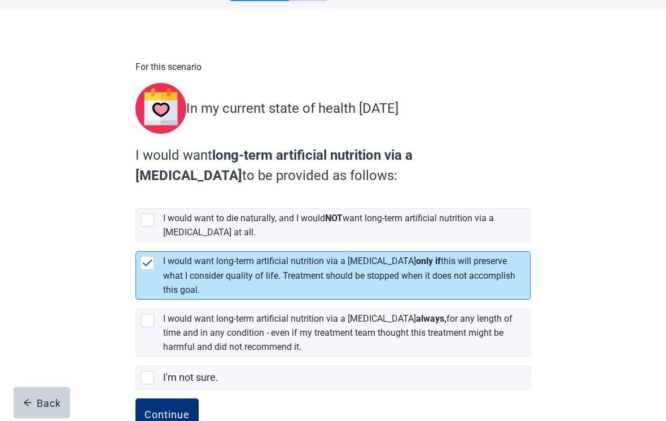
scroll to position [59, 0]
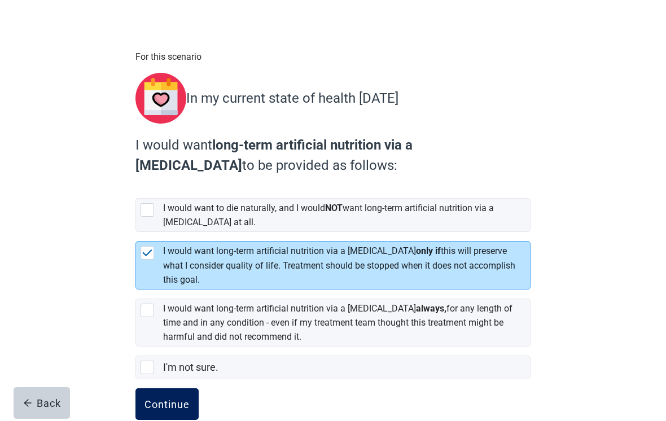
click at [186, 400] on div "Continue" at bounding box center [166, 403] width 45 height 11
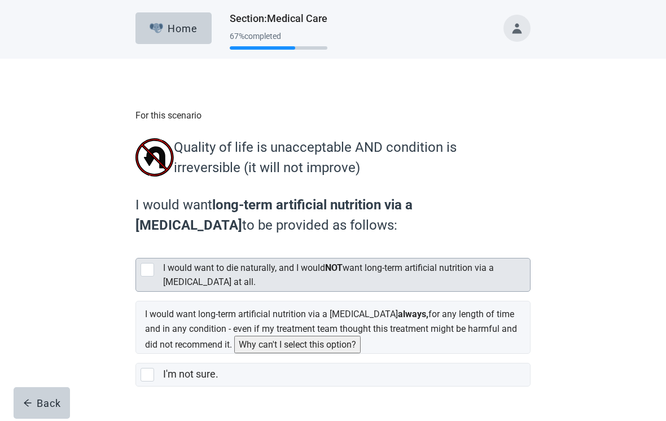
click at [154, 282] on div "I would want to die naturally, and I would NOT want long-term artificial nutrit…" at bounding box center [333, 275] width 394 height 33
click at [136, 249] on input "I would want to die naturally, and I would NOT want long-term artificial nutrit…" at bounding box center [135, 249] width 1 height 1
checkbox input "true"
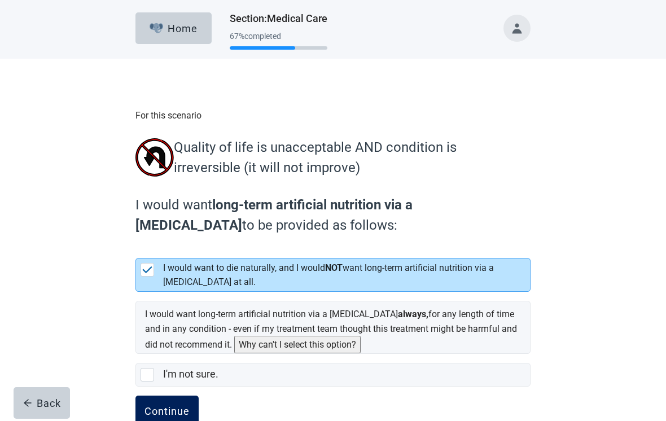
click at [182, 420] on button "Continue" at bounding box center [166, 412] width 63 height 32
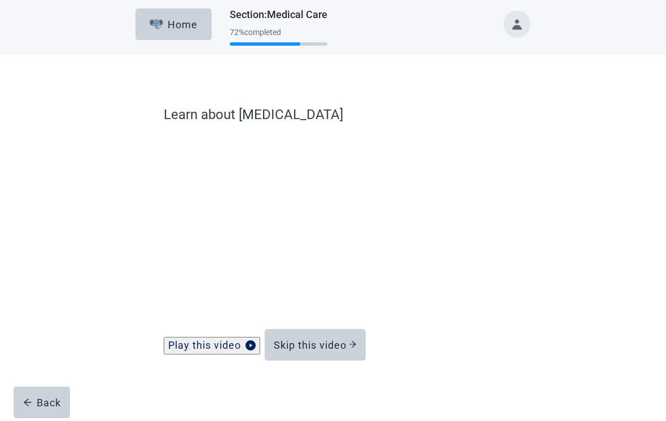
scroll to position [14, 0]
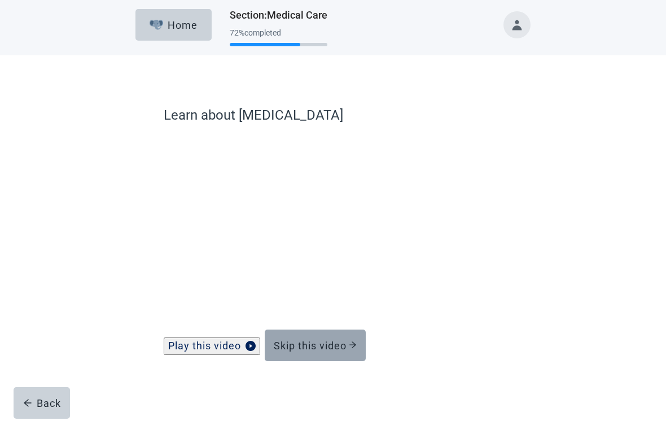
click at [334, 342] on div "Skip this video" at bounding box center [315, 345] width 83 height 11
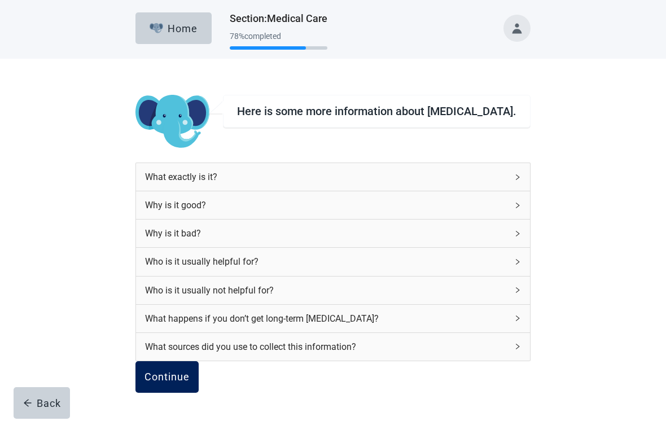
click at [190, 376] on div "Continue" at bounding box center [166, 376] width 45 height 11
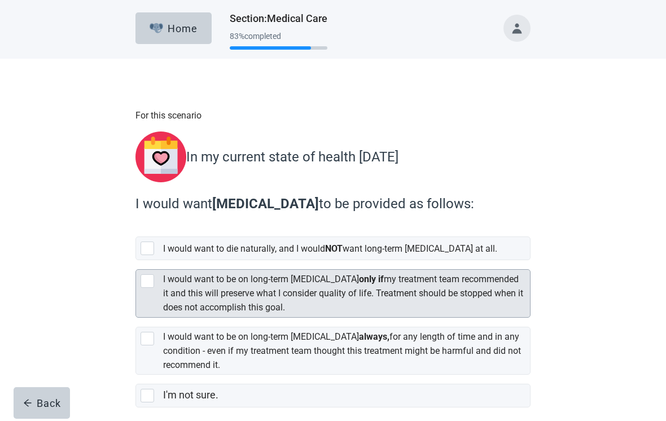
click at [154, 282] on div "I would want to be on long-term [MEDICAL_DATA] only if my treatment team recomm…" at bounding box center [333, 293] width 394 height 47
click at [136, 261] on input "I would want to be on long-term [MEDICAL_DATA] only if my treatment team recomm…" at bounding box center [135, 260] width 1 height 1
checkbox input "true"
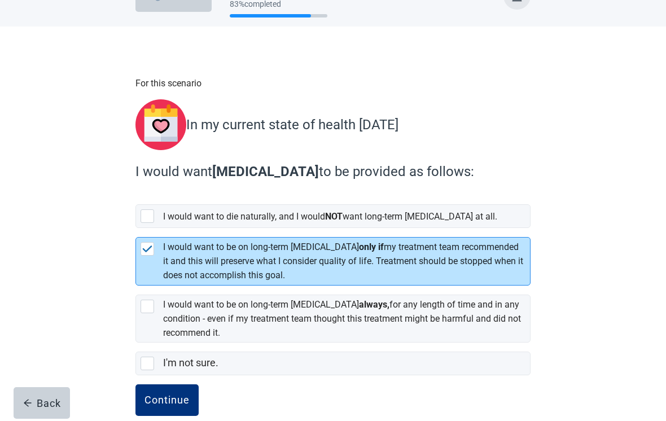
scroll to position [28, 0]
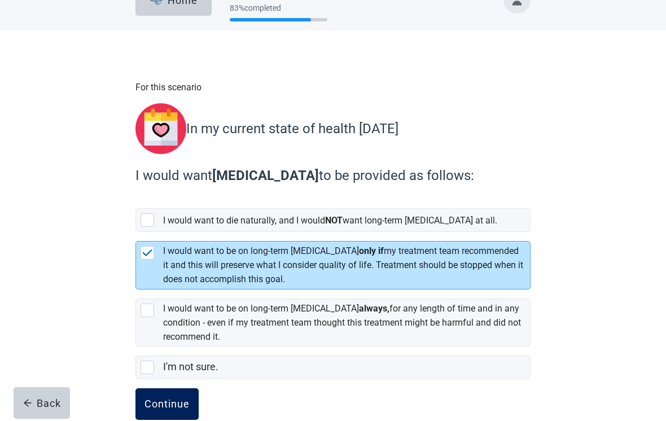
click at [179, 401] on div "Continue" at bounding box center [166, 403] width 45 height 11
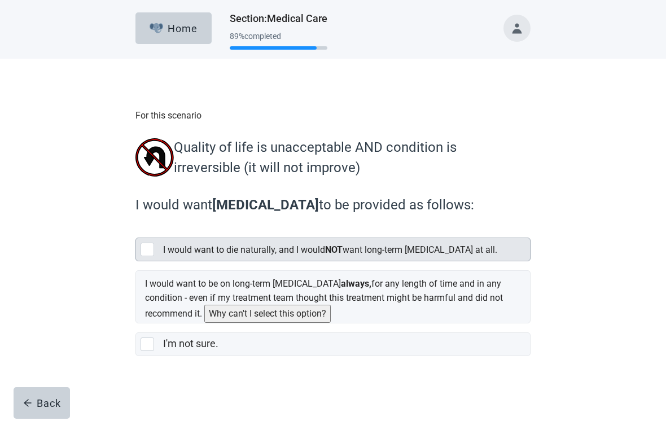
click at [151, 259] on div "I would want to die naturally, and I would NOT want long-term [MEDICAL_DATA] at…" at bounding box center [333, 249] width 394 height 23
click at [136, 229] on input "I would want to die naturally, and I would NOT want long-term [MEDICAL_DATA] at…" at bounding box center [135, 229] width 1 height 1
checkbox input "true"
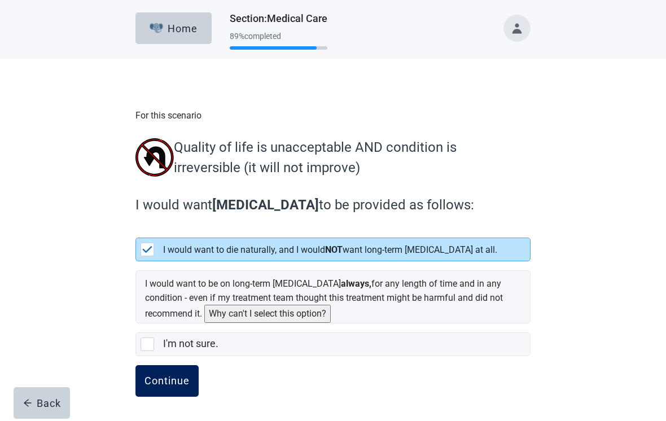
click at [191, 385] on button "Continue" at bounding box center [166, 381] width 63 height 32
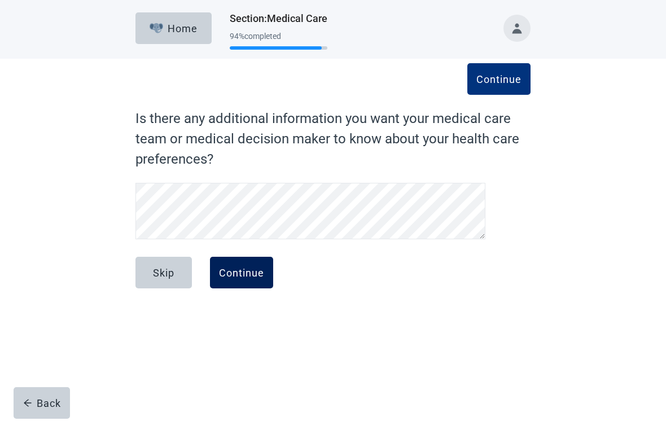
click at [247, 278] on div "Continue" at bounding box center [241, 272] width 45 height 11
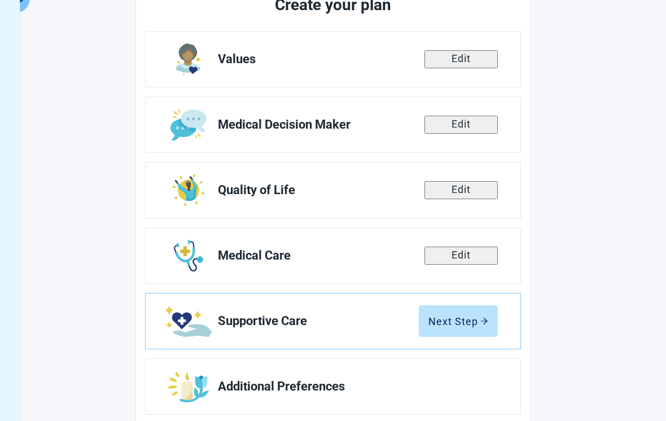
scroll to position [161, 0]
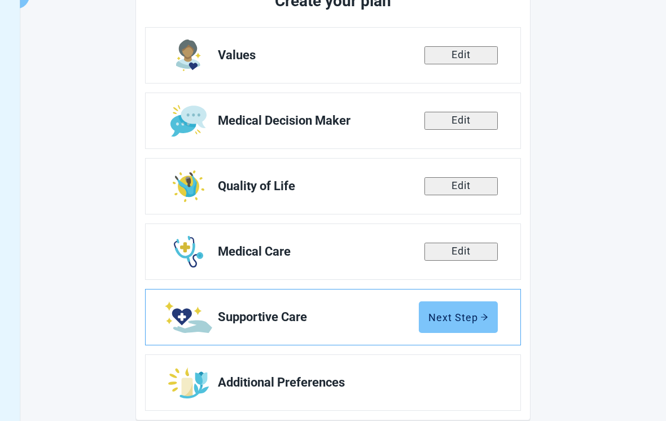
click at [466, 319] on div "Next Step" at bounding box center [458, 317] width 60 height 11
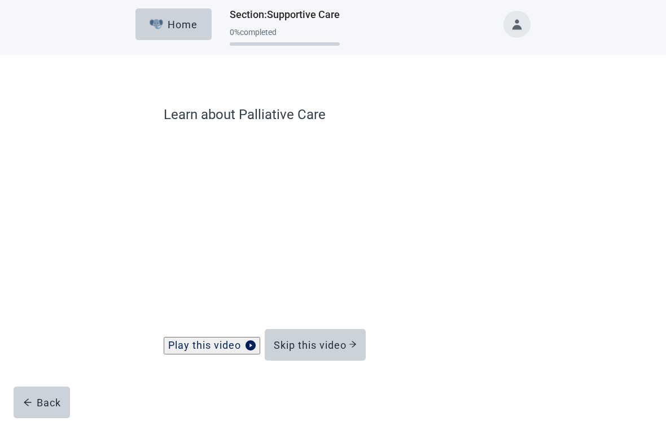
scroll to position [14, 0]
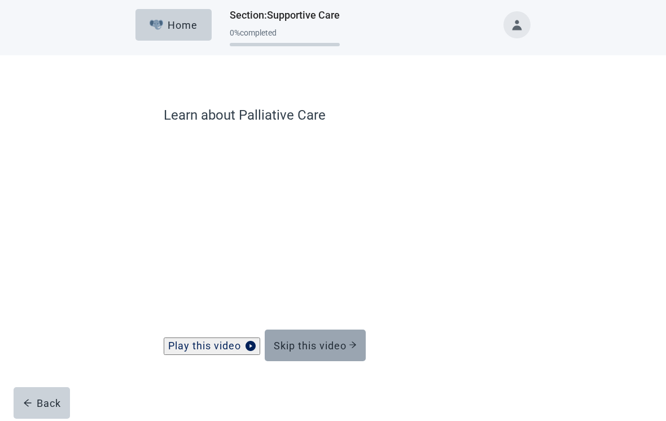
click at [357, 344] on div "Skip this video" at bounding box center [315, 345] width 83 height 11
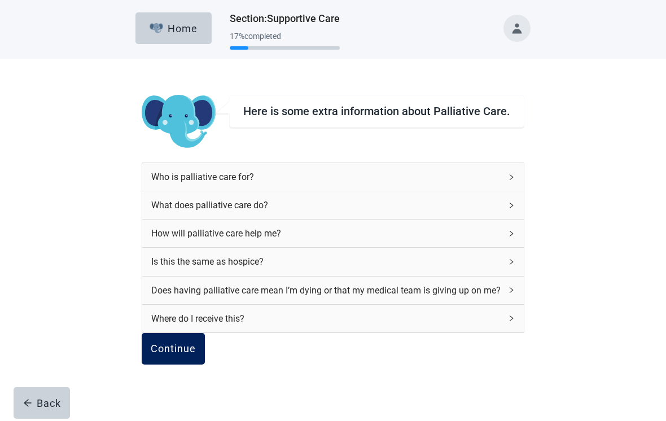
click at [196, 354] on div "Continue" at bounding box center [173, 348] width 45 height 11
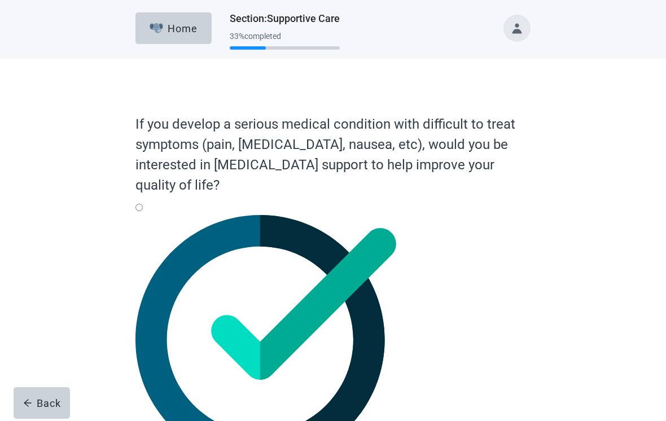
click at [176, 228] on img "Yes, radio button, not checked" at bounding box center [265, 339] width 261 height 249
click at [143, 211] on input "Yes" at bounding box center [138, 207] width 7 height 7
radio input "true"
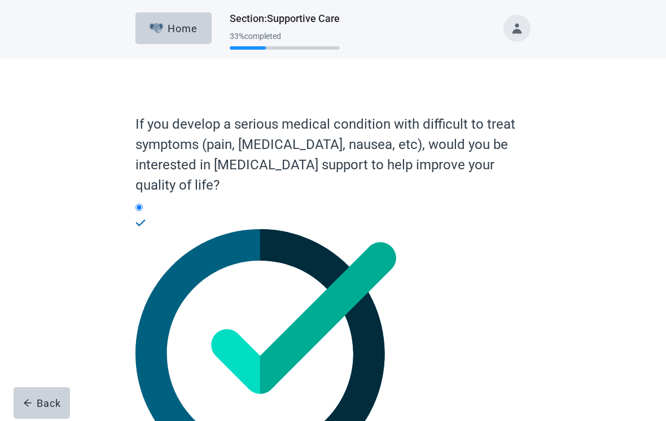
click at [175, 229] on img "Yes, radio button, checked" at bounding box center [265, 353] width 261 height 249
click at [143, 211] on input "Yes" at bounding box center [138, 207] width 7 height 7
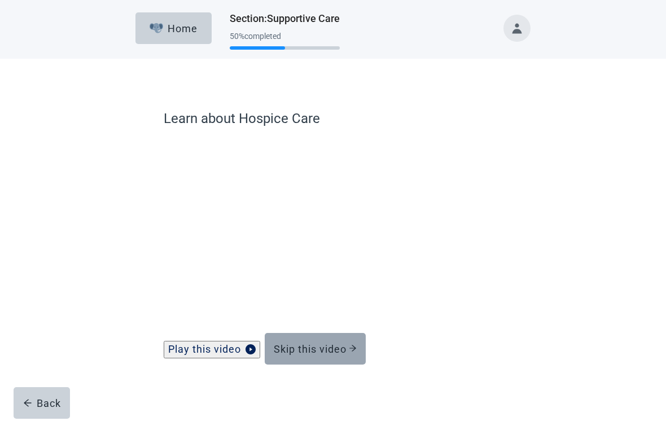
click at [347, 350] on button "Skip this video" at bounding box center [315, 349] width 101 height 32
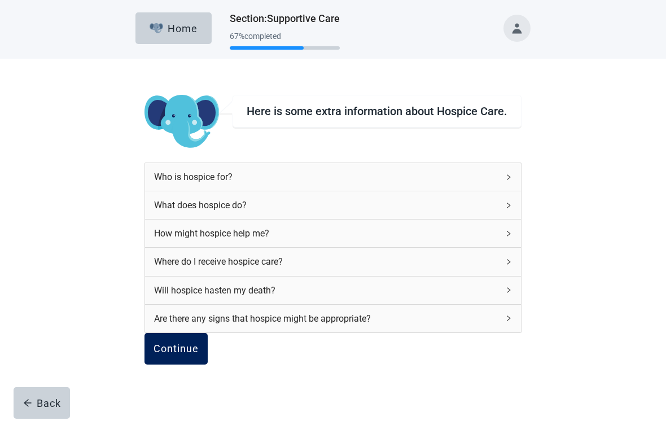
click at [199, 354] on div "Continue" at bounding box center [176, 348] width 45 height 11
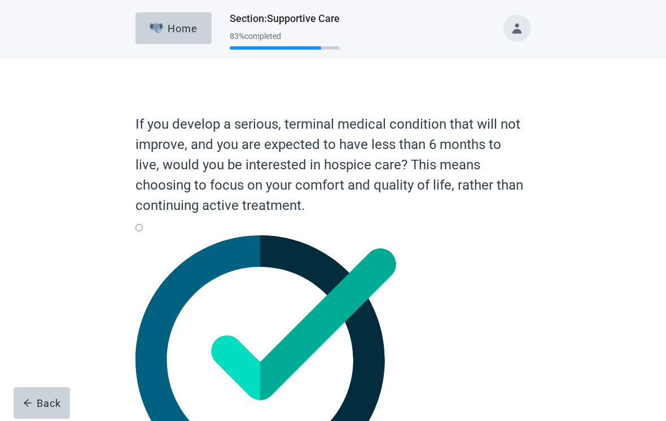
click at [151, 243] on div "Yes, radio button, not checked" at bounding box center [332, 359] width 395 height 249
click at [143, 231] on input "Yes" at bounding box center [138, 227] width 7 height 7
radio input "true"
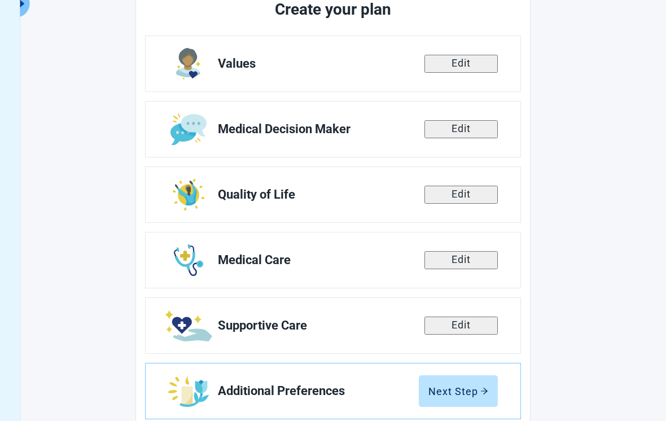
scroll to position [161, 0]
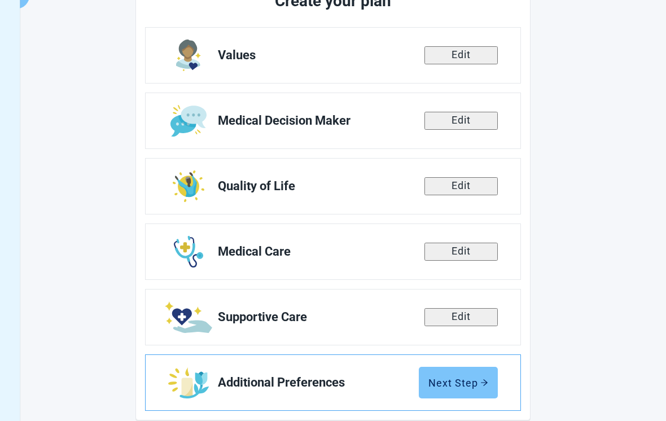
click at [468, 385] on div "Next Step" at bounding box center [458, 382] width 60 height 11
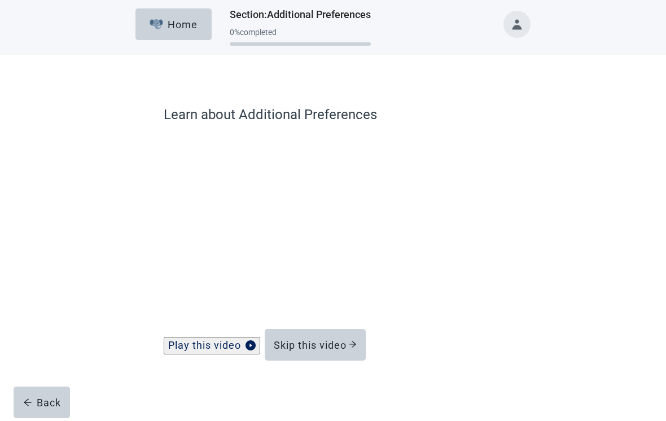
scroll to position [14, 0]
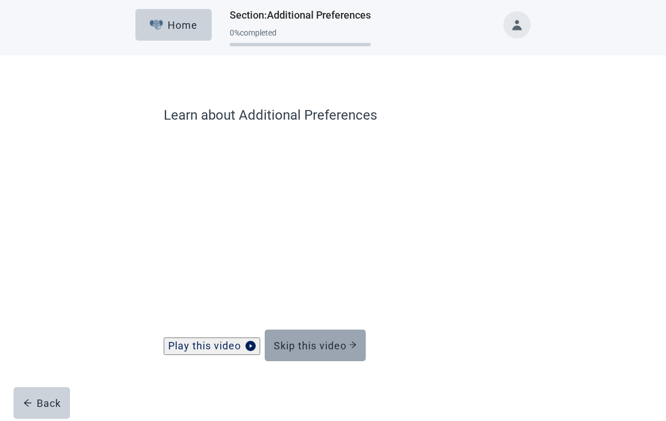
click at [356, 340] on div "Skip this video" at bounding box center [315, 345] width 83 height 11
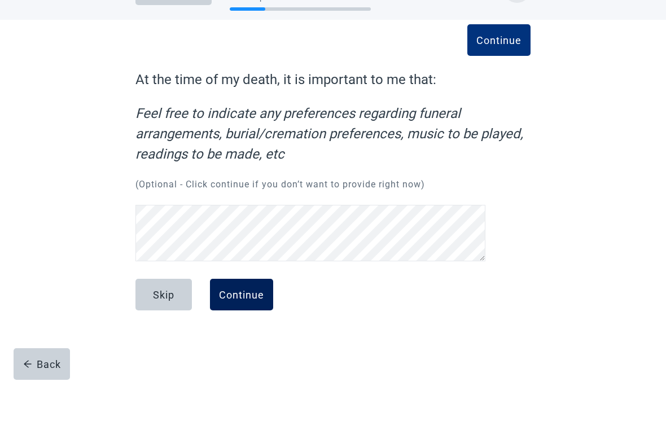
click at [253, 328] on div "Continue" at bounding box center [241, 333] width 45 height 11
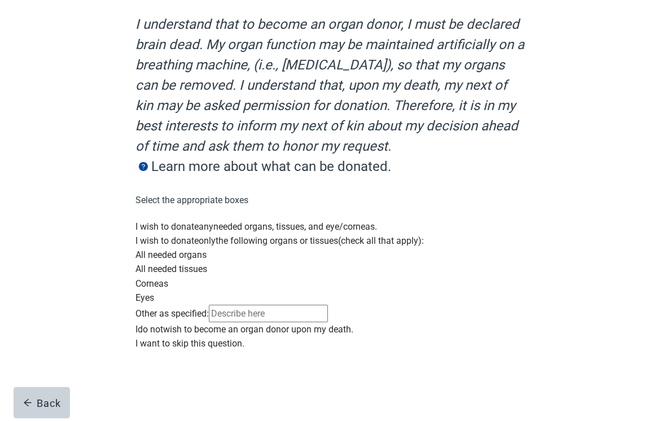
scroll to position [262, 0]
click at [147, 323] on div "Main content" at bounding box center [332, 323] width 395 height 0
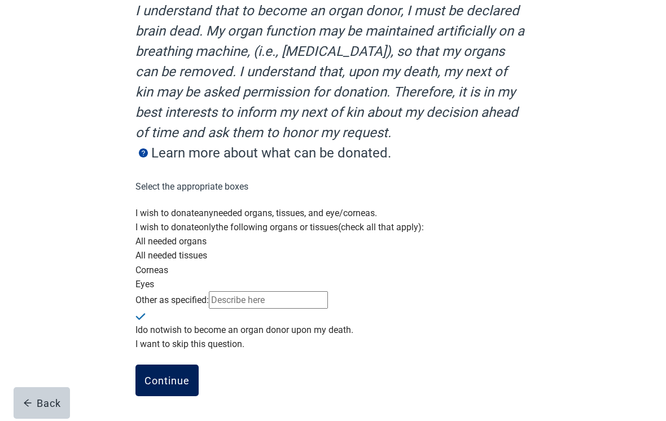
click at [190, 396] on button "Continue" at bounding box center [166, 381] width 63 height 32
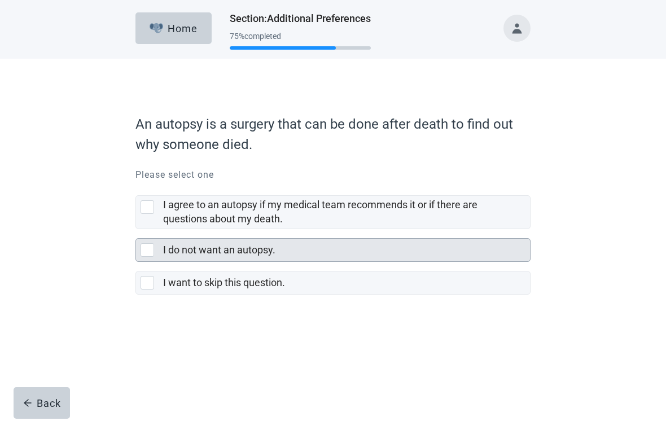
click at [138, 254] on div "I do not want an autopsy." at bounding box center [333, 250] width 394 height 23
click at [136, 230] on input "I do not want an autopsy." at bounding box center [135, 229] width 1 height 1
checkbox input "true"
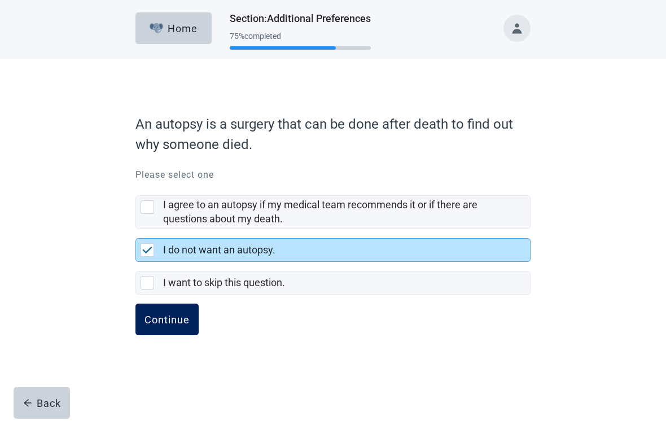
click at [189, 322] on div "Continue" at bounding box center [166, 319] width 45 height 11
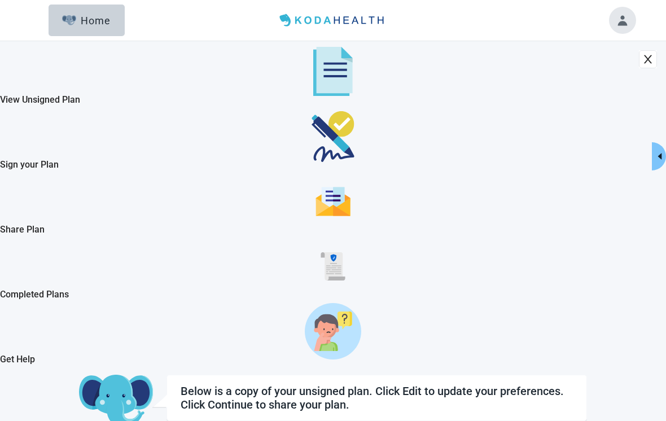
checkbox input "true"
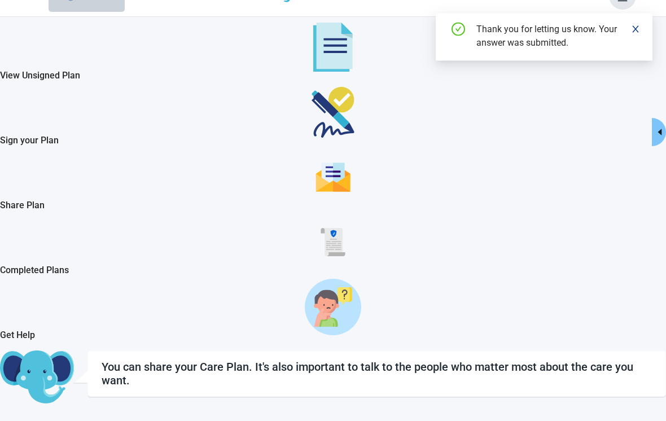
scroll to position [41, 0]
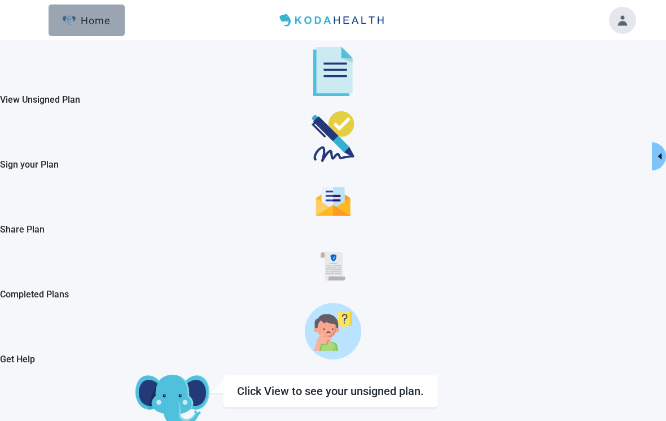
click at [107, 22] on div "Home" at bounding box center [86, 20] width 49 height 11
click at [101, 19] on div "Home" at bounding box center [86, 20] width 49 height 11
